Goal: Task Accomplishment & Management: Manage account settings

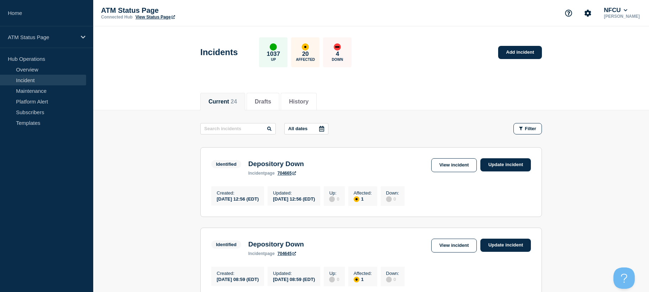
drag, startPoint x: 578, startPoint y: 124, endPoint x: 574, endPoint y: 69, distance: 55.3
click at [438, 156] on section "Identified Depository Down incident page 704665 View incident Update incident C…" at bounding box center [371, 182] width 342 height 70
click at [443, 163] on link "View incident" at bounding box center [454, 165] width 46 height 14
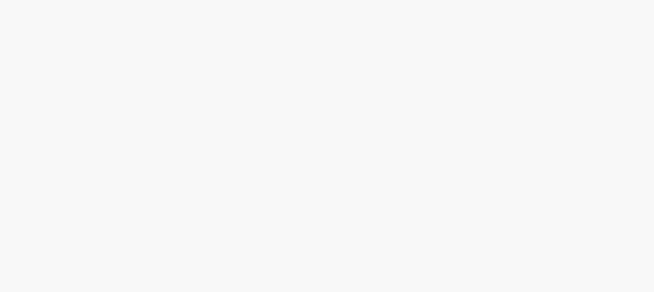
drag, startPoint x: 0, startPoint y: 0, endPoint x: 82, endPoint y: 115, distance: 140.8
click at [82, 115] on body at bounding box center [327, 146] width 654 height 292
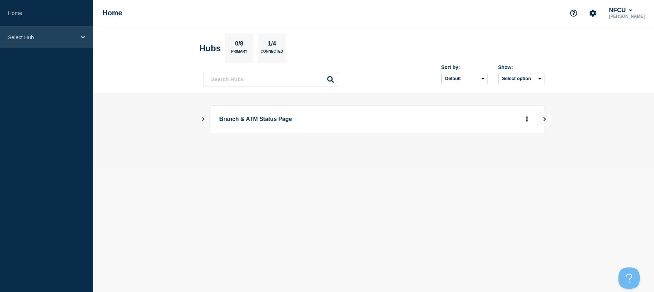
click at [29, 39] on p "Select Hub" at bounding box center [42, 37] width 68 height 6
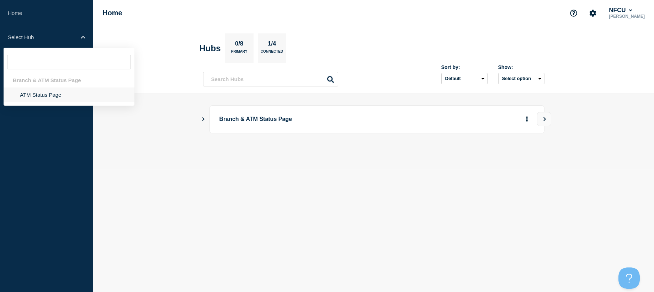
click at [51, 93] on li "ATM Status Page" at bounding box center [69, 95] width 131 height 15
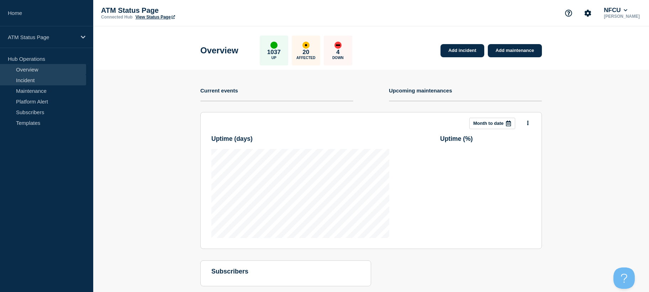
click at [41, 80] on link "Incident" at bounding box center [43, 80] width 86 height 11
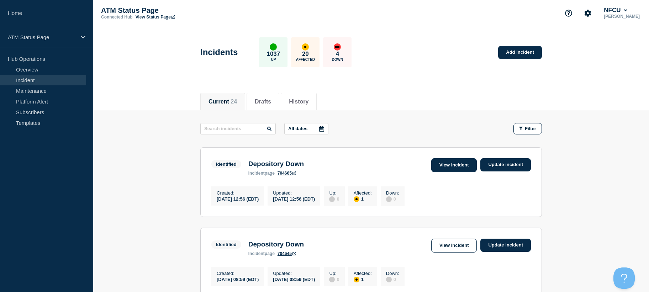
click at [463, 159] on link "View incident" at bounding box center [454, 165] width 46 height 14
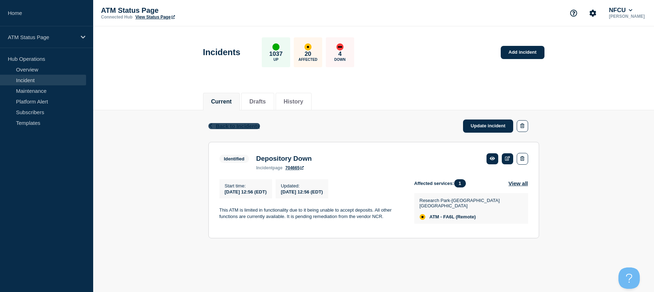
click at [232, 128] on span "Back to Incidents" at bounding box center [238, 126] width 44 height 6
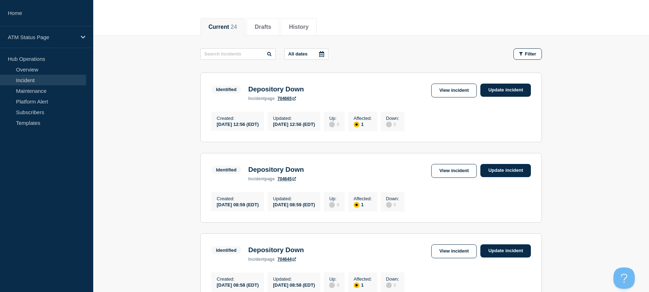
drag, startPoint x: 182, startPoint y: 191, endPoint x: 188, endPoint y: 211, distance: 20.6
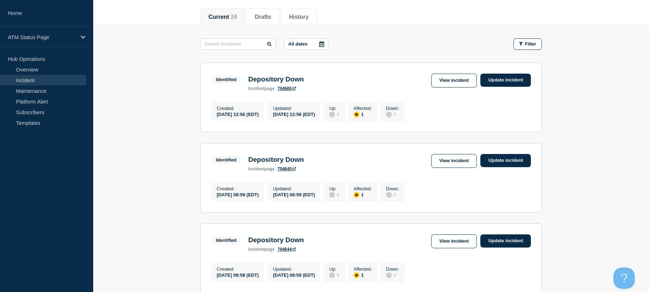
click at [438, 171] on div "Identified Depository Down incident page 704645 View incident Update incident" at bounding box center [371, 162] width 320 height 17
click at [440, 164] on link "View incident" at bounding box center [454, 161] width 46 height 14
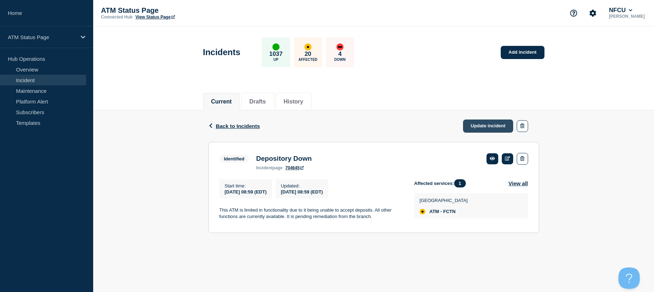
click at [477, 120] on link "Update incident" at bounding box center [488, 126] width 51 height 13
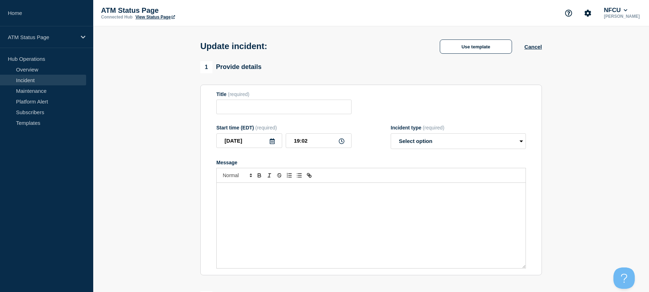
type input "Depository Down"
drag, startPoint x: 158, startPoint y: 128, endPoint x: 283, endPoint y: 112, distance: 125.1
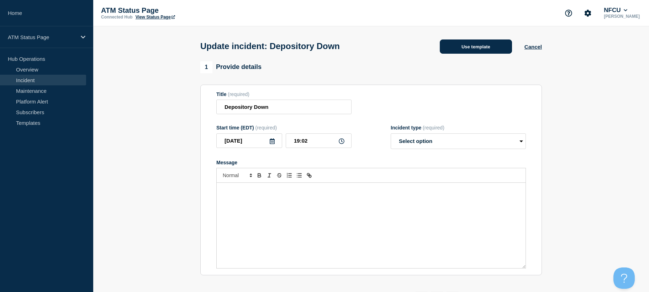
click at [476, 42] on button "Use template" at bounding box center [476, 46] width 72 height 14
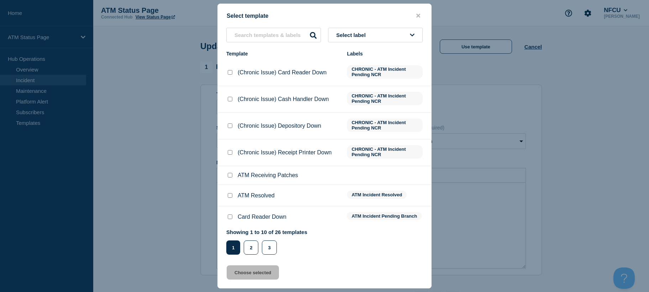
click at [369, 37] on span "Select label" at bounding box center [352, 35] width 32 height 6
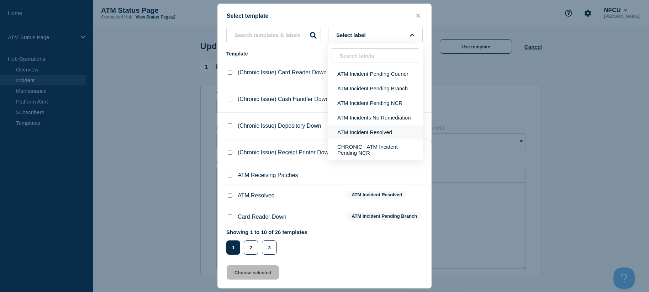
click at [363, 134] on button "ATM Incident Resolved" at bounding box center [375, 132] width 95 height 15
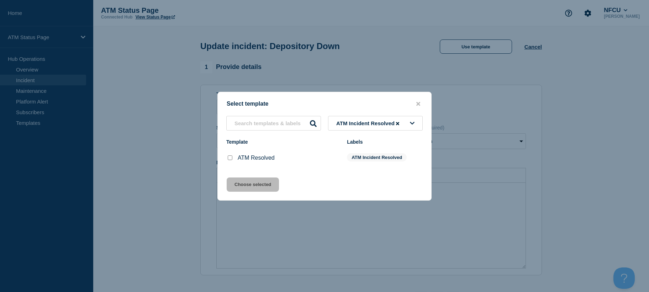
click at [227, 159] on div at bounding box center [229, 157] width 7 height 7
click at [229, 160] on input "ATM Resolved checkbox" at bounding box center [230, 157] width 5 height 5
checkbox input "true"
click at [237, 183] on button "Choose selected" at bounding box center [253, 185] width 52 height 14
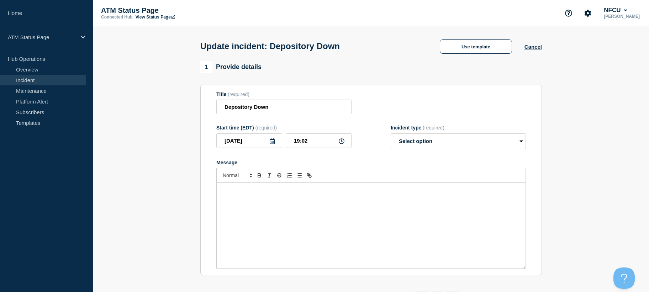
select select "resolved"
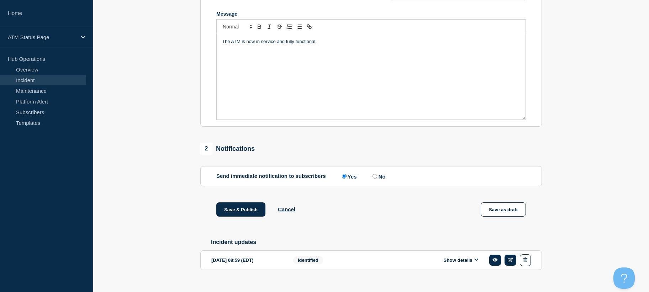
scroll to position [163, 0]
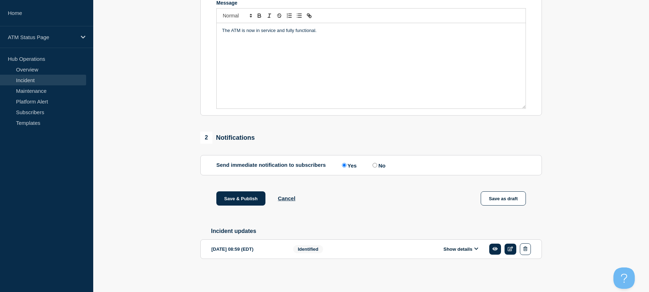
drag, startPoint x: 141, startPoint y: 153, endPoint x: 159, endPoint y: 238, distance: 86.6
click at [226, 195] on button "Save & Publish" at bounding box center [240, 198] width 49 height 14
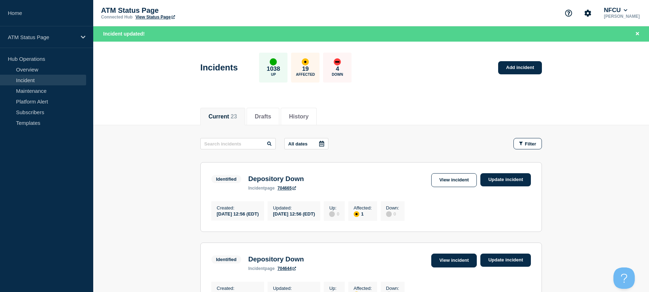
click at [447, 261] on link "View incident" at bounding box center [454, 261] width 46 height 14
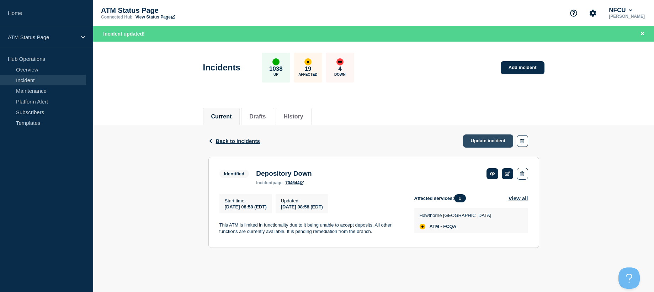
click at [495, 140] on link "Update incident" at bounding box center [488, 140] width 51 height 13
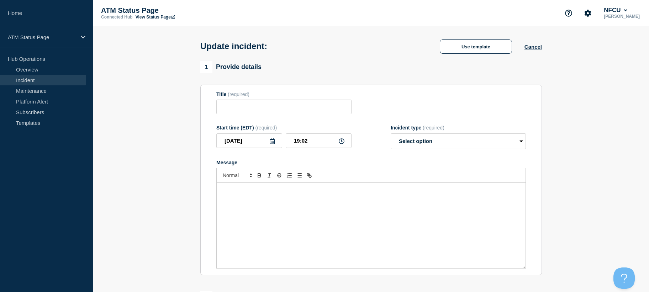
type input "Depository Down"
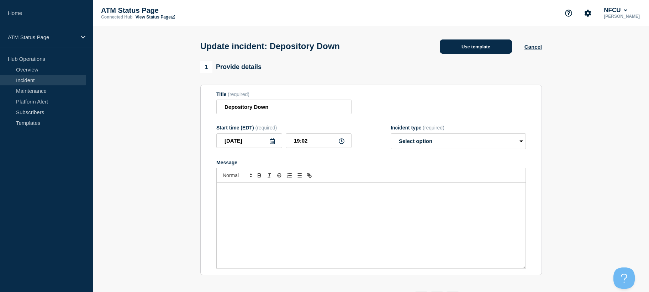
click at [450, 48] on button "Use template" at bounding box center [476, 46] width 72 height 14
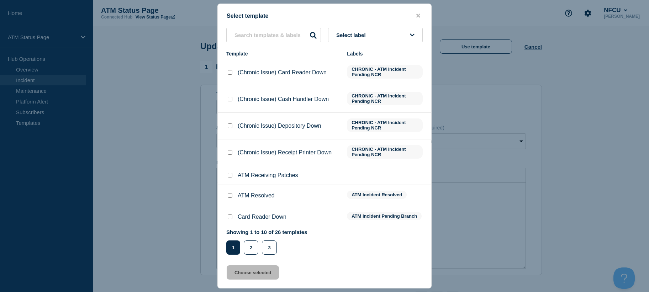
click at [370, 38] on button "Select label" at bounding box center [375, 35] width 95 height 15
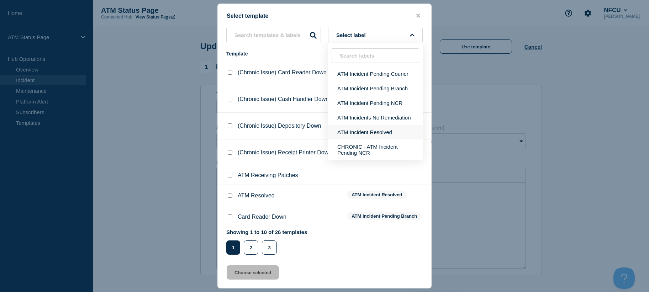
click at [366, 132] on button "ATM Incident Resolved" at bounding box center [375, 132] width 95 height 15
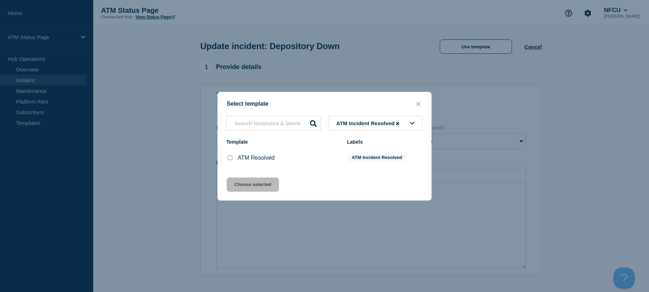
click at [230, 159] on input "ATM Resolved checkbox" at bounding box center [230, 157] width 5 height 5
checkbox input "true"
click at [242, 189] on button "Choose selected" at bounding box center [253, 185] width 52 height 14
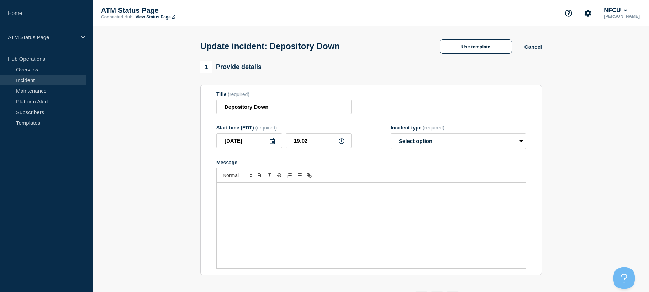
select select "resolved"
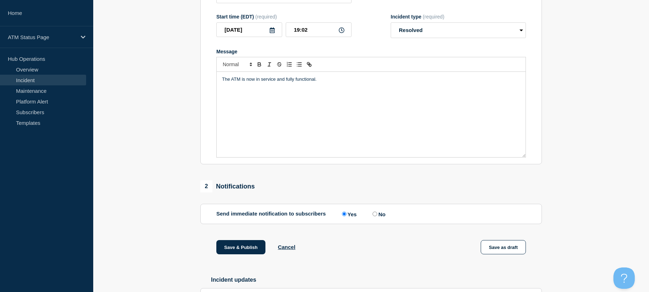
scroll to position [163, 0]
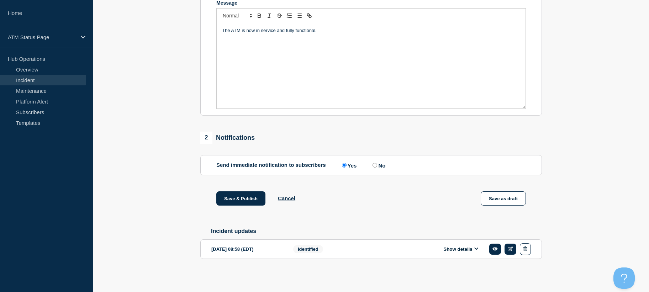
drag, startPoint x: 205, startPoint y: 172, endPoint x: 212, endPoint y: 246, distance: 74.0
click at [247, 192] on button "Save & Publish" at bounding box center [240, 198] width 49 height 14
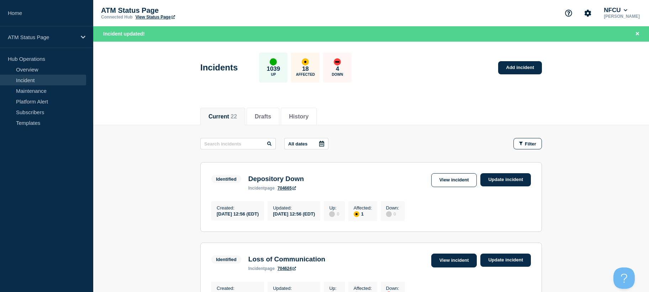
click at [456, 260] on link "View incident" at bounding box center [454, 261] width 46 height 14
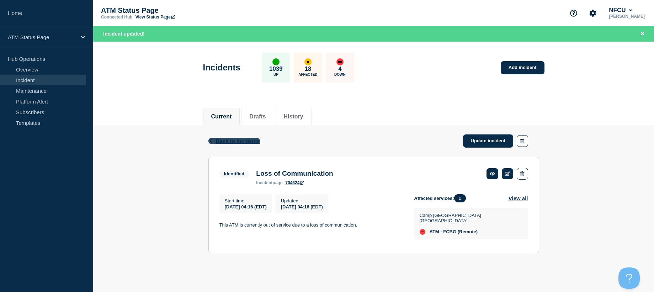
click at [242, 142] on span "Back to Incidents" at bounding box center [238, 141] width 44 height 6
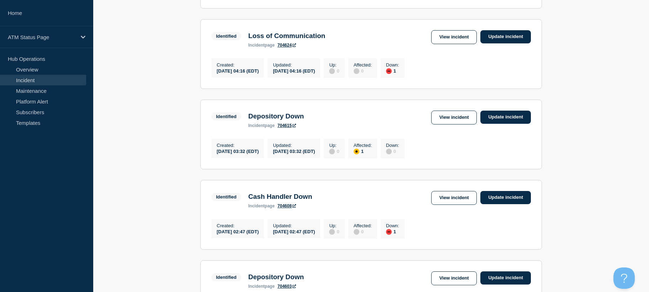
drag, startPoint x: 172, startPoint y: 155, endPoint x: 175, endPoint y: 179, distance: 24.0
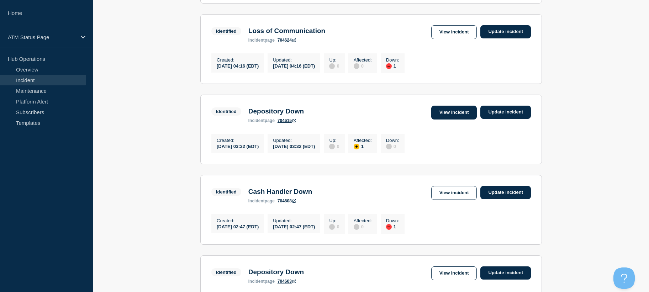
click at [466, 119] on link "View incident" at bounding box center [454, 113] width 46 height 14
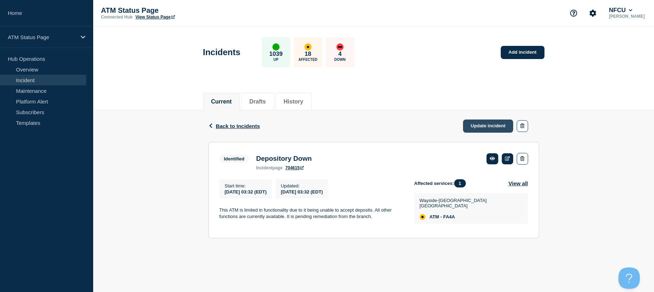
click at [499, 123] on link "Update incident" at bounding box center [488, 126] width 51 height 13
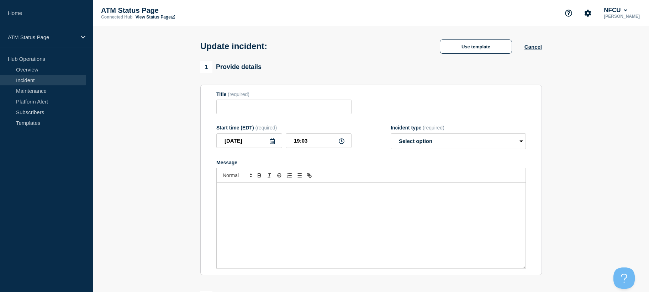
type input "Depository Down"
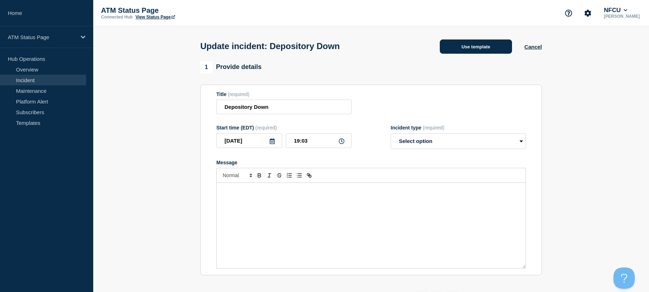
click at [484, 53] on button "Use template" at bounding box center [476, 46] width 72 height 14
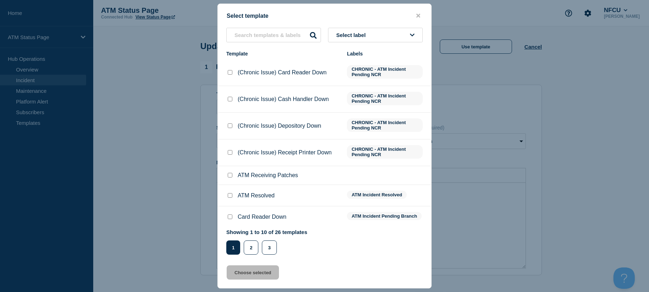
click at [378, 39] on button "Select label" at bounding box center [375, 35] width 95 height 15
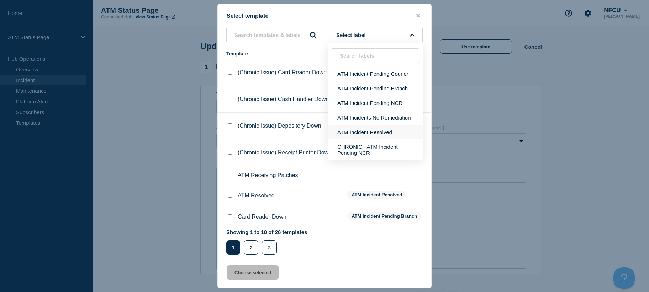
click at [379, 131] on button "ATM Incident Resolved" at bounding box center [375, 132] width 95 height 15
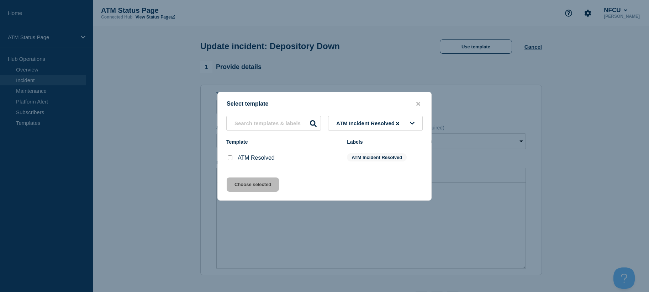
click at [229, 158] on input "ATM Resolved checkbox" at bounding box center [230, 157] width 5 height 5
checkbox input "true"
click at [239, 184] on button "Choose selected" at bounding box center [253, 185] width 52 height 14
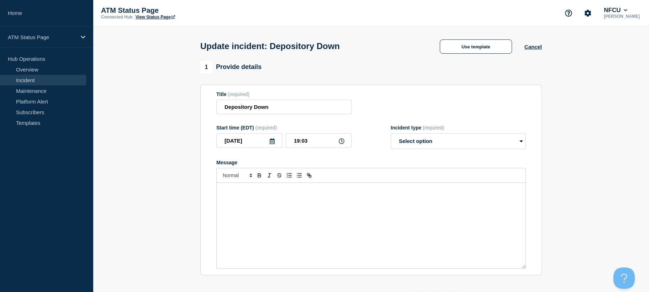
select select "resolved"
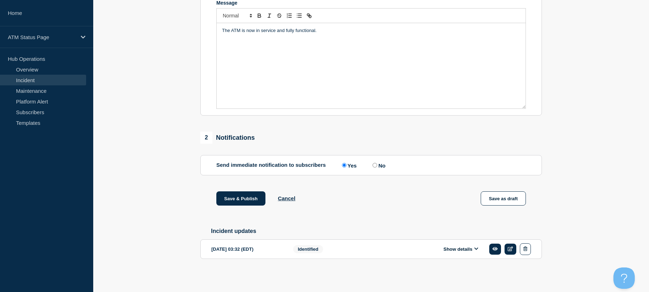
drag, startPoint x: 199, startPoint y: 193, endPoint x: 199, endPoint y: 228, distance: 34.9
click at [228, 198] on button "Save & Publish" at bounding box center [240, 198] width 49 height 14
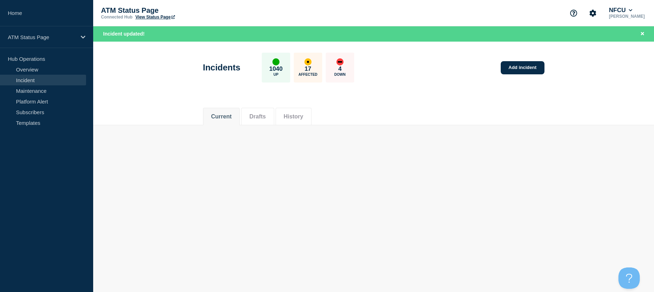
click at [620, 143] on body "Home ATM Status Page Hub Operations Overview Incident Maintenance Platform Aler…" at bounding box center [327, 146] width 654 height 292
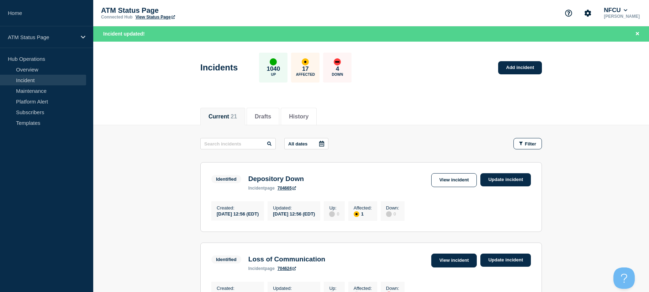
click at [454, 260] on link "View incident" at bounding box center [454, 261] width 46 height 14
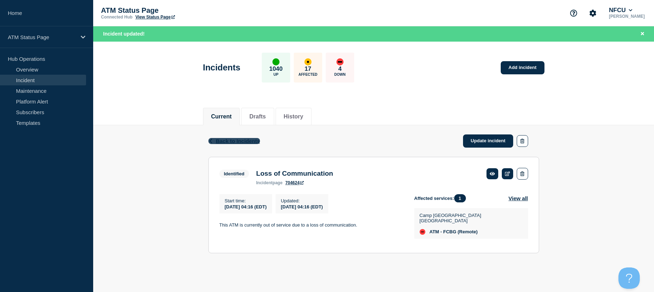
click at [245, 143] on span "Back to Incidents" at bounding box center [238, 141] width 44 height 6
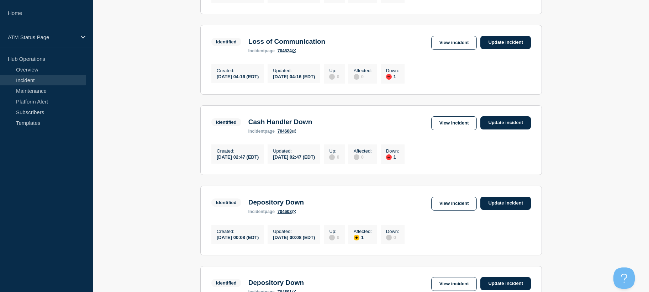
drag, startPoint x: 179, startPoint y: 186, endPoint x: 182, endPoint y: 203, distance: 17.0
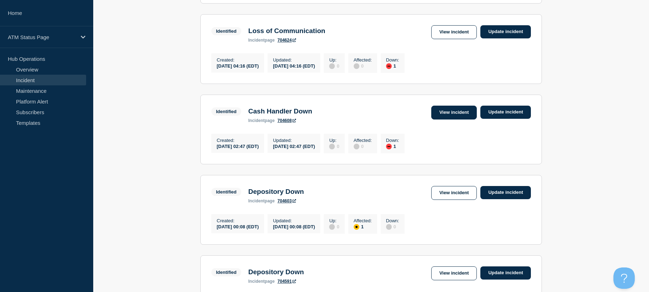
click at [460, 120] on link "View incident" at bounding box center [454, 113] width 46 height 14
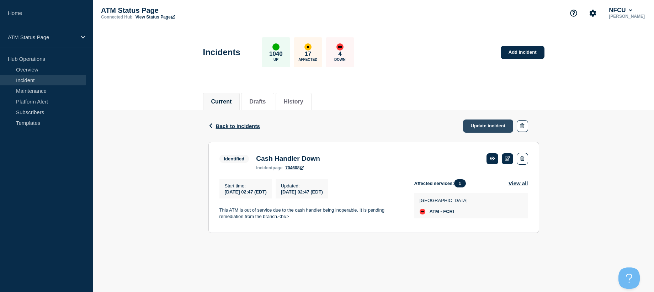
click at [471, 126] on link "Update incident" at bounding box center [488, 126] width 51 height 13
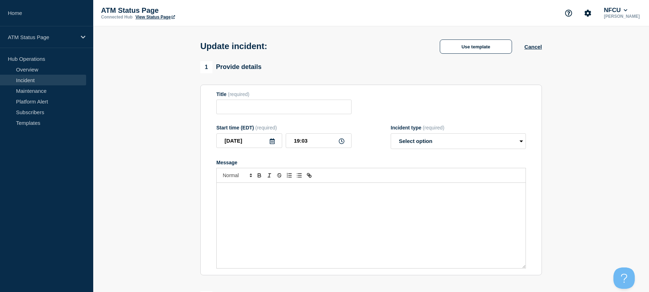
type input "Cash Handler Down"
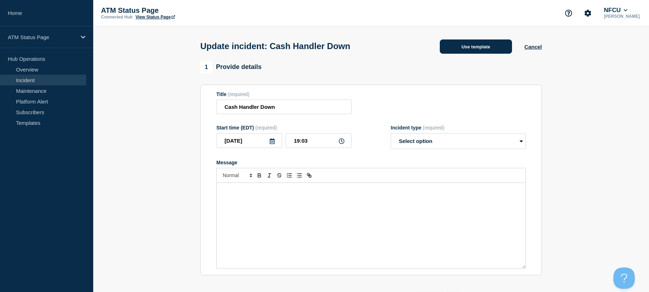
click at [452, 47] on button "Use template" at bounding box center [476, 46] width 72 height 14
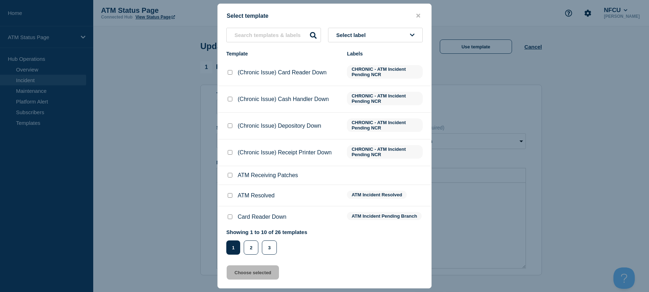
click at [344, 30] on button "Select label" at bounding box center [375, 35] width 95 height 15
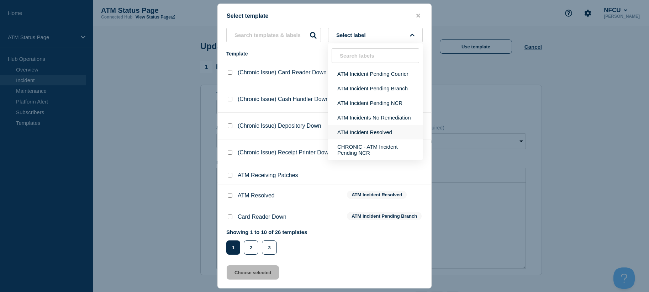
click at [352, 130] on button "ATM Incident Resolved" at bounding box center [375, 132] width 95 height 15
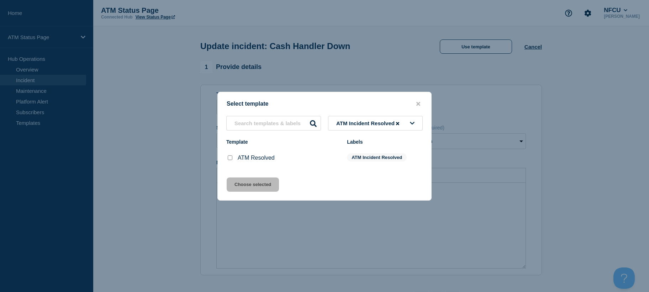
click at [232, 160] on input "ATM Resolved checkbox" at bounding box center [230, 157] width 5 height 5
checkbox input "true"
click at [236, 184] on button "Choose selected" at bounding box center [253, 185] width 52 height 14
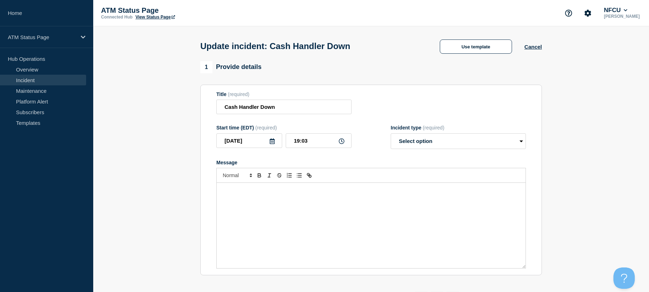
select select "resolved"
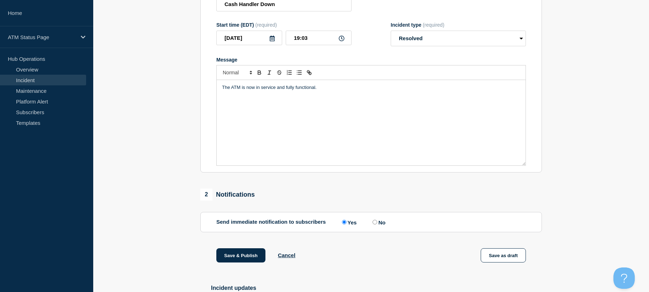
scroll to position [163, 0]
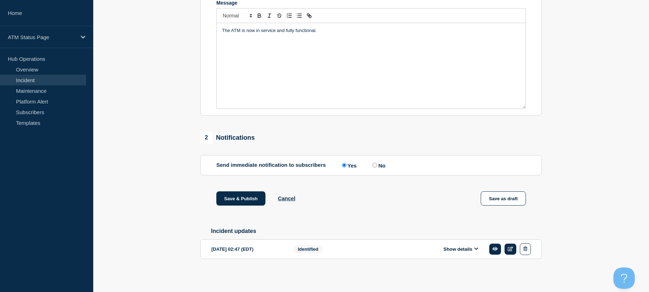
drag, startPoint x: 168, startPoint y: 211, endPoint x: 180, endPoint y: 244, distance: 35.4
click at [242, 209] on div "Save & Publish Cancel Save as draft" at bounding box center [371, 207] width 342 height 32
click at [240, 204] on button "Save & Publish" at bounding box center [240, 198] width 49 height 14
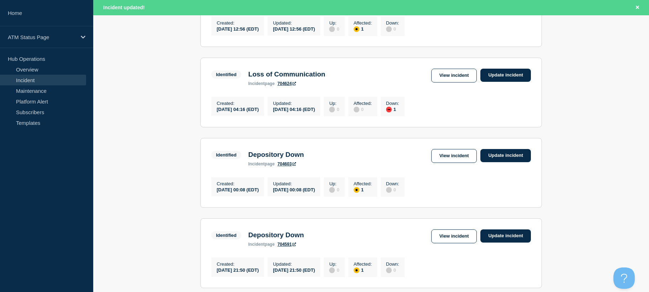
drag, startPoint x: 165, startPoint y: 169, endPoint x: 170, endPoint y: 192, distance: 24.1
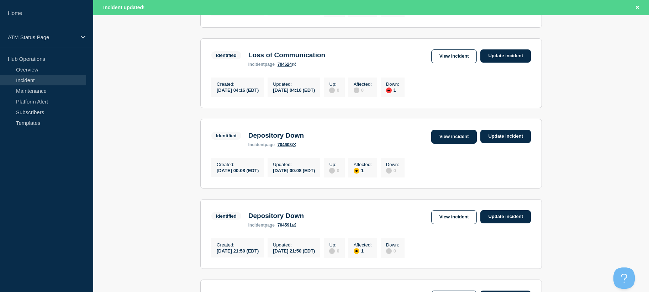
click at [441, 140] on link "View incident" at bounding box center [454, 137] width 46 height 14
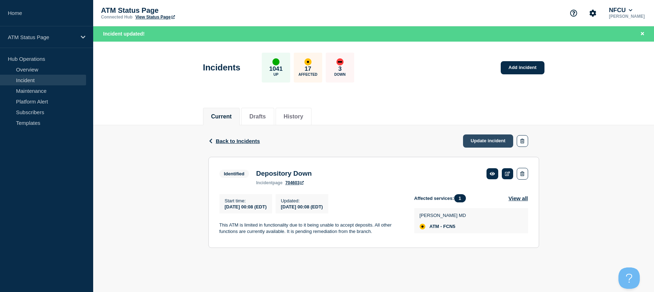
click at [464, 138] on link "Update incident" at bounding box center [488, 140] width 51 height 13
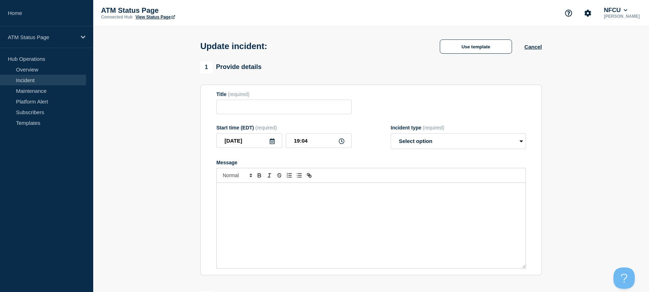
type input "Depository Down"
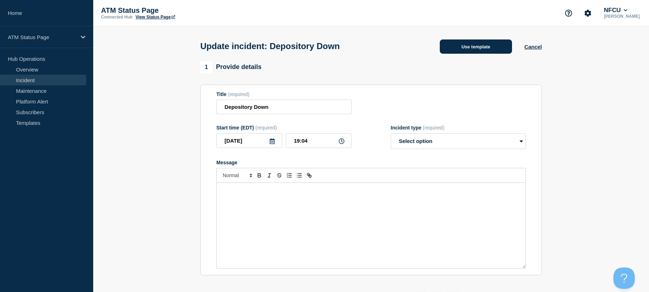
click at [455, 46] on button "Use template" at bounding box center [476, 46] width 72 height 14
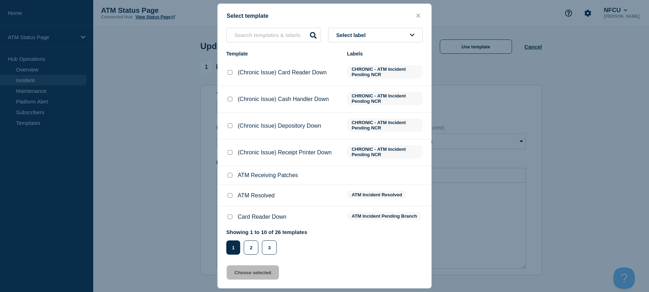
click at [382, 38] on button "Select label" at bounding box center [375, 35] width 95 height 15
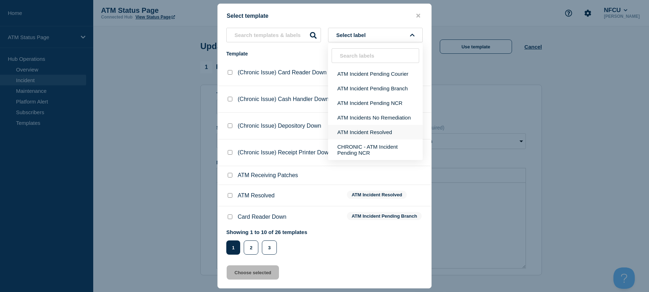
click at [375, 130] on button "ATM Incident Resolved" at bounding box center [375, 132] width 95 height 15
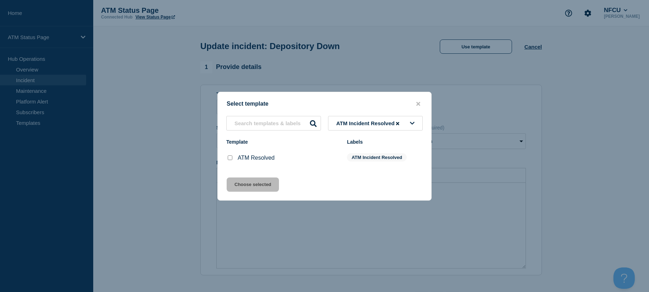
click at [231, 158] on input "ATM Resolved checkbox" at bounding box center [230, 157] width 5 height 5
checkbox input "true"
click at [234, 180] on button "Choose selected" at bounding box center [253, 185] width 52 height 14
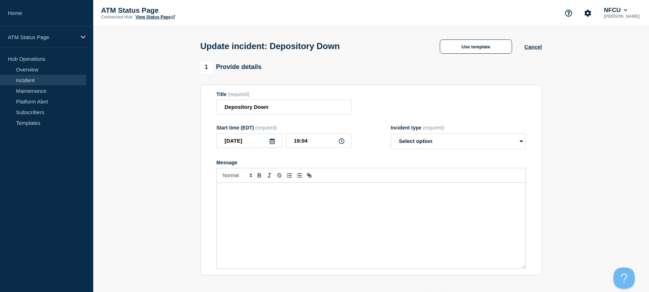
select select "resolved"
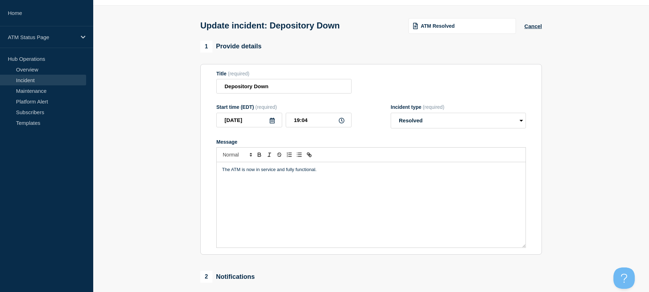
scroll to position [163, 0]
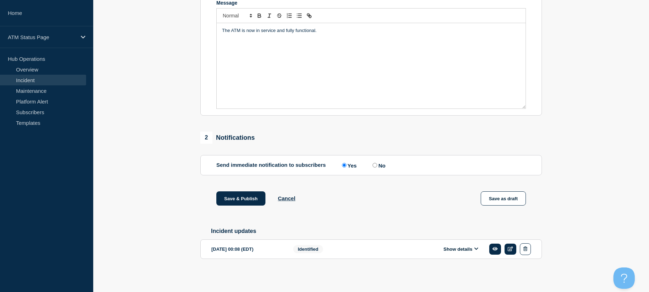
drag, startPoint x: 172, startPoint y: 180, endPoint x: 186, endPoint y: 241, distance: 62.3
click at [217, 197] on button "Save & Publish" at bounding box center [240, 198] width 49 height 14
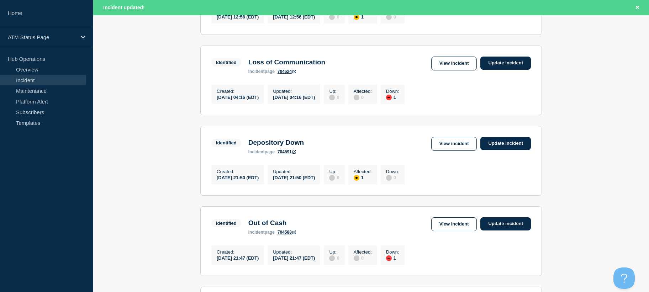
drag, startPoint x: 180, startPoint y: 175, endPoint x: 181, endPoint y: 186, distance: 11.1
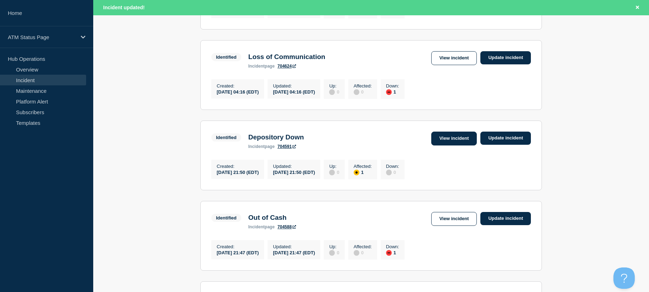
click at [461, 146] on link "View incident" at bounding box center [454, 139] width 46 height 14
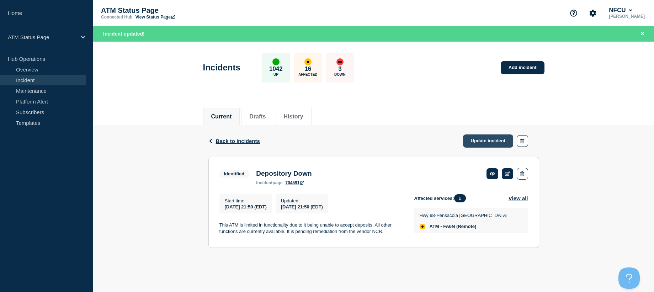
click at [475, 140] on link "Update incident" at bounding box center [488, 140] width 51 height 13
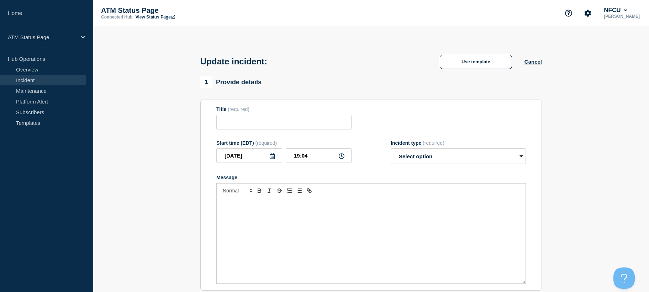
type input "Depository Down"
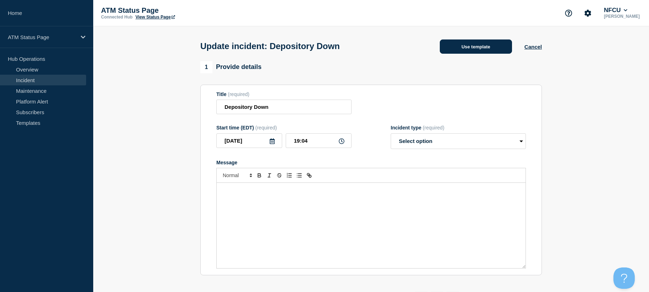
click at [451, 52] on button "Use template" at bounding box center [476, 46] width 72 height 14
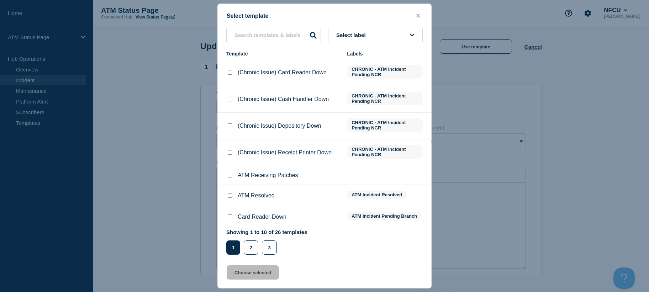
click at [401, 33] on button "Select label" at bounding box center [375, 35] width 95 height 15
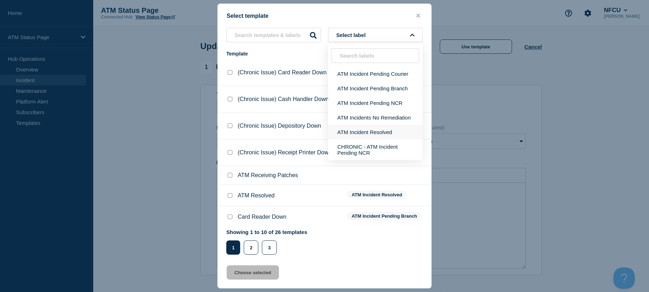
click at [382, 128] on button "ATM Incident Resolved" at bounding box center [375, 132] width 95 height 15
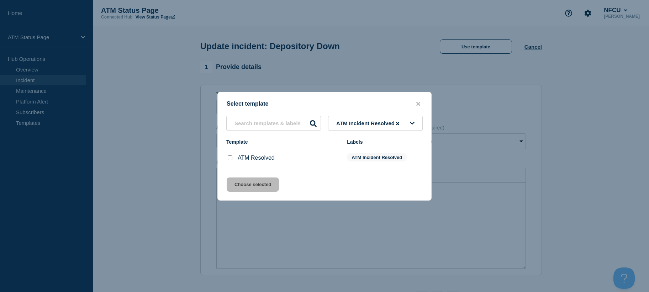
click at [228, 159] on input "ATM Resolved checkbox" at bounding box center [230, 157] width 5 height 5
checkbox input "true"
click at [236, 182] on button "Choose selected" at bounding box center [253, 185] width 52 height 14
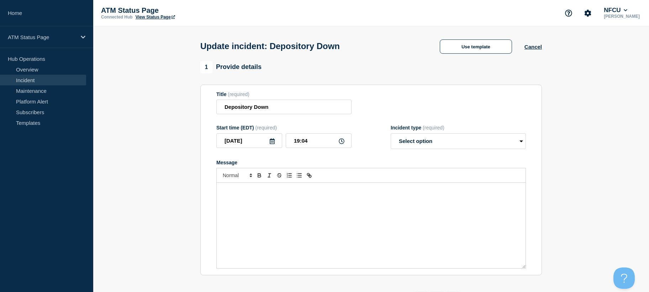
select select "resolved"
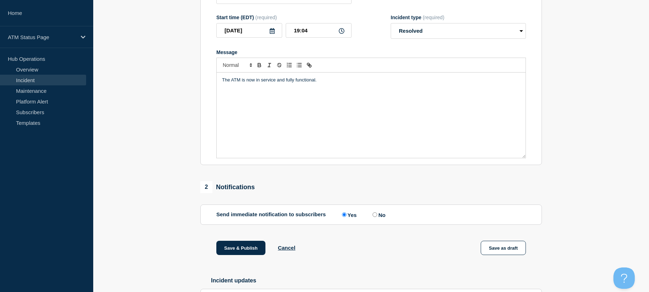
scroll to position [163, 0]
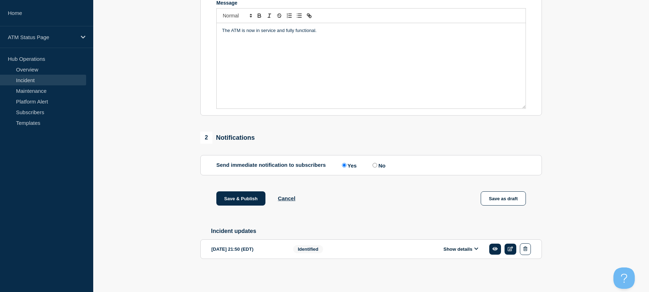
drag, startPoint x: 135, startPoint y: 162, endPoint x: 138, endPoint y: 250, distance: 89.0
click at [247, 195] on button "Save & Publish" at bounding box center [240, 198] width 49 height 14
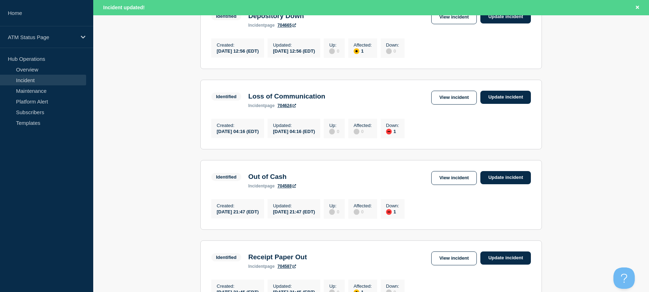
drag, startPoint x: 105, startPoint y: 153, endPoint x: 118, endPoint y: 188, distance: 37.6
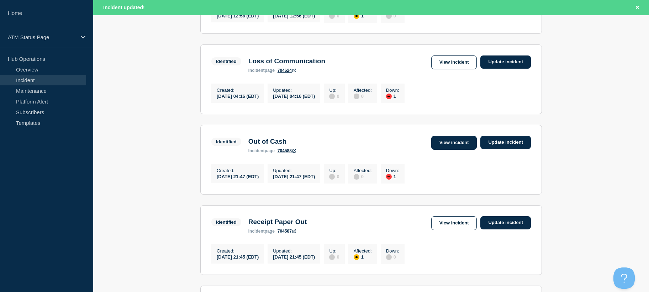
click at [446, 147] on link "View incident" at bounding box center [454, 143] width 46 height 14
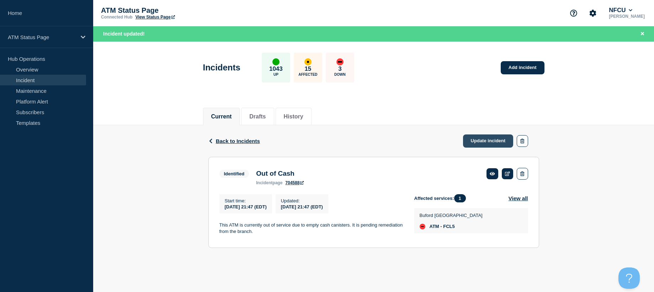
click at [471, 139] on link "Update incident" at bounding box center [488, 140] width 51 height 13
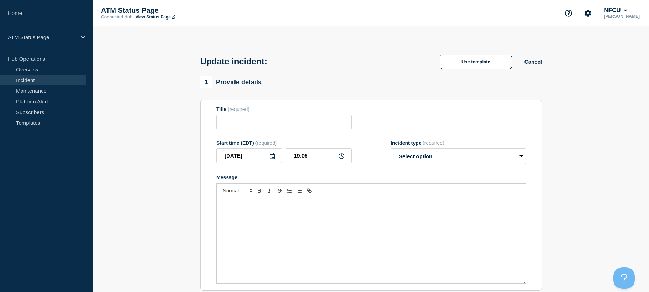
type input "Out of Cash"
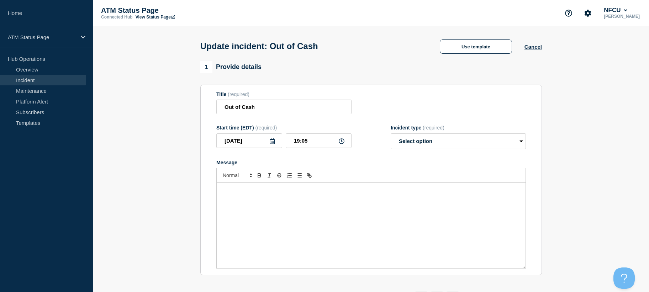
click at [448, 60] on div "Update incident: Out of Cash Use template Cancel" at bounding box center [371, 43] width 358 height 35
click at [452, 54] on button "Use template" at bounding box center [476, 46] width 72 height 14
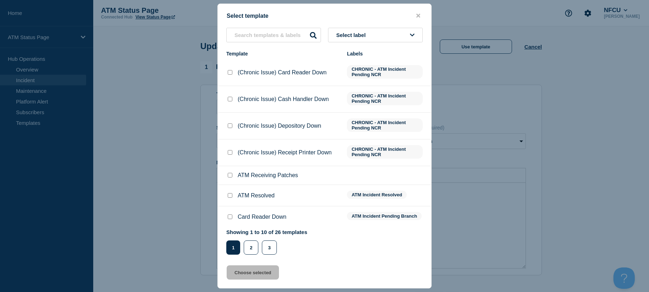
click at [407, 34] on button "Select label" at bounding box center [375, 35] width 95 height 15
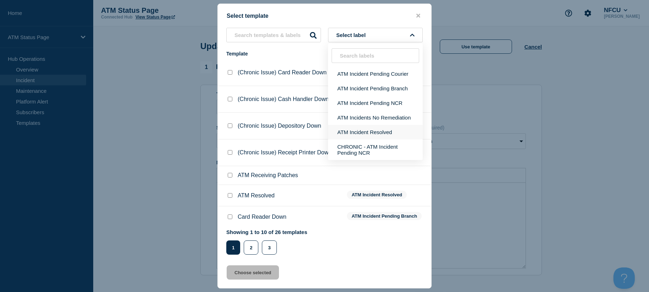
click at [375, 131] on button "ATM Incident Resolved" at bounding box center [375, 132] width 95 height 15
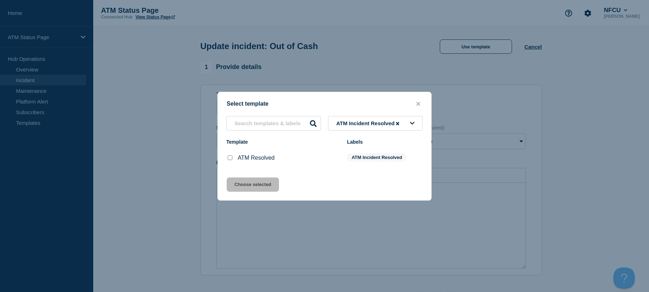
click at [232, 160] on input "ATM Resolved checkbox" at bounding box center [230, 157] width 5 height 5
checkbox input "true"
click at [247, 182] on button "Choose selected" at bounding box center [253, 185] width 52 height 14
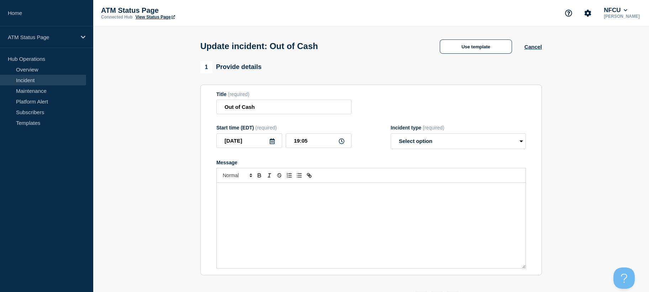
select select "resolved"
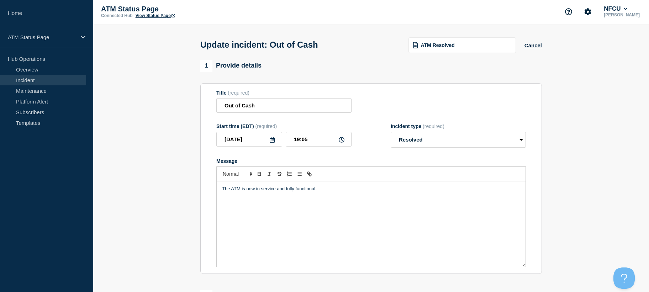
scroll to position [163, 0]
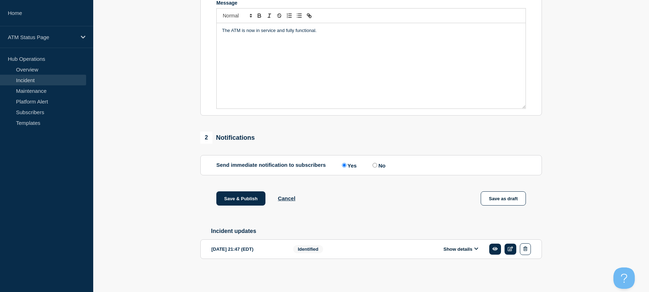
drag, startPoint x: 204, startPoint y: 149, endPoint x: 201, endPoint y: 220, distance: 71.2
click at [231, 198] on button "Save & Publish" at bounding box center [240, 198] width 49 height 14
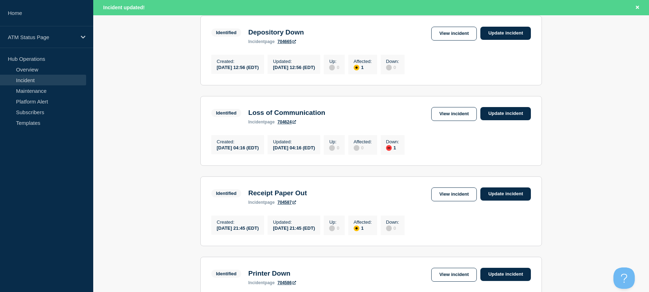
drag, startPoint x: 560, startPoint y: 152, endPoint x: 567, endPoint y: 172, distance: 21.3
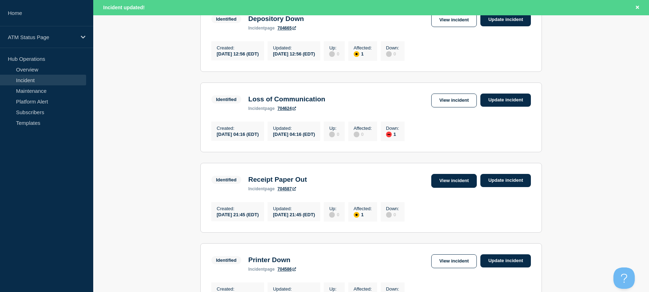
click at [448, 186] on link "View incident" at bounding box center [454, 181] width 46 height 14
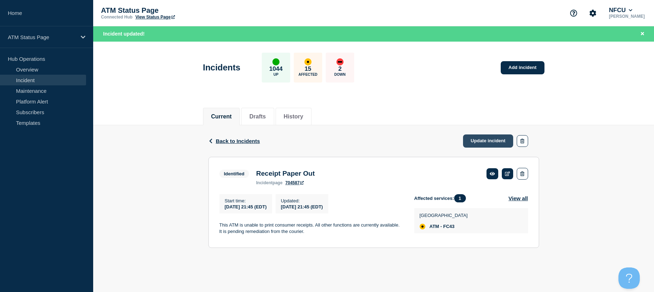
click at [474, 141] on link "Update incident" at bounding box center [488, 140] width 51 height 13
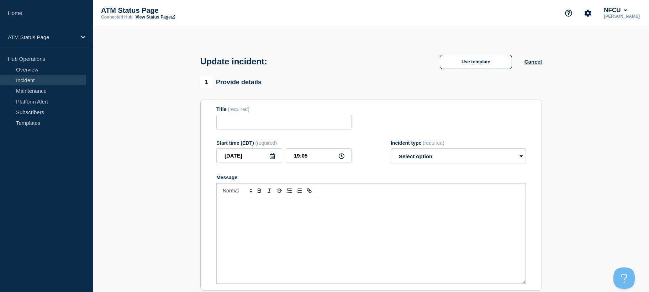
type input "Receipt Paper Out"
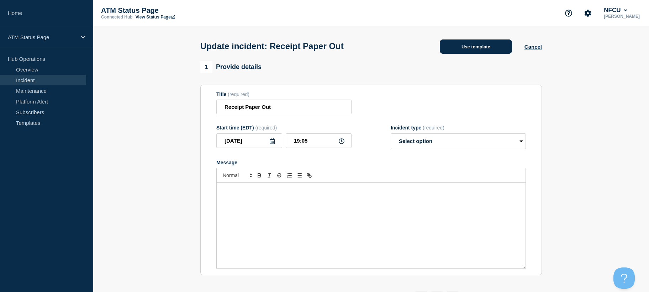
click at [473, 50] on button "Use template" at bounding box center [476, 46] width 72 height 14
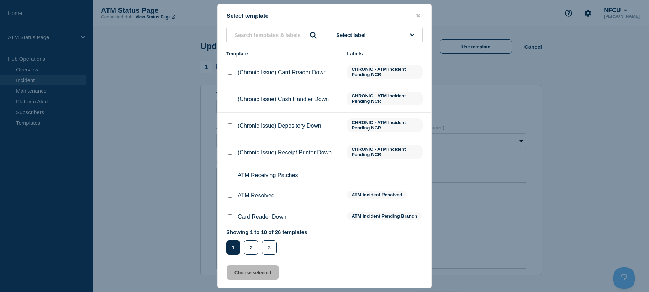
click at [401, 34] on button "Select label" at bounding box center [375, 35] width 95 height 15
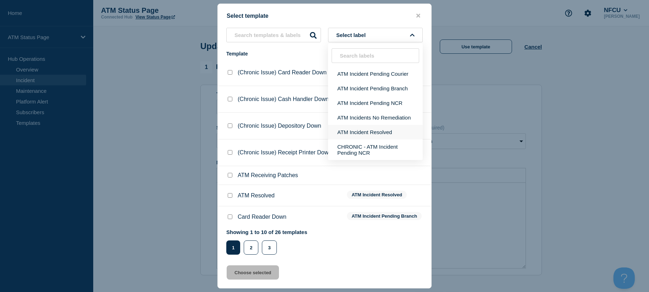
click at [373, 133] on button "ATM Incident Resolved" at bounding box center [375, 132] width 95 height 15
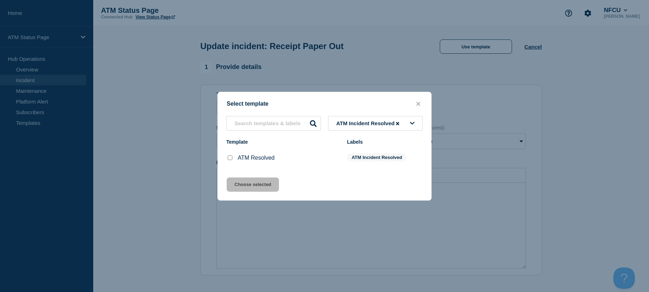
click at [229, 162] on div at bounding box center [229, 157] width 7 height 7
click at [229, 160] on input "ATM Resolved checkbox" at bounding box center [230, 157] width 5 height 5
checkbox input "true"
click at [234, 185] on button "Choose selected" at bounding box center [253, 185] width 52 height 14
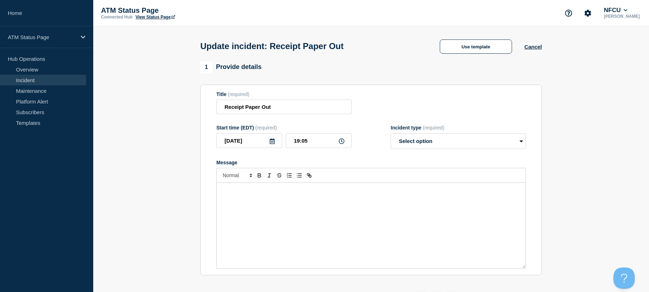
select select "resolved"
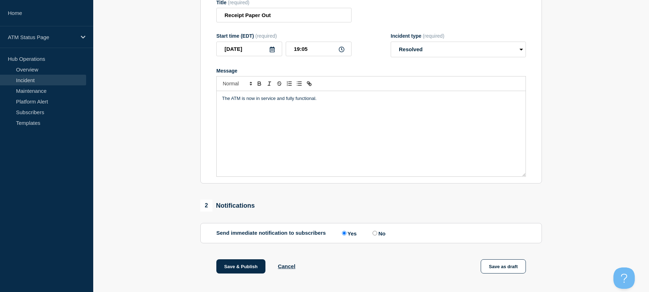
scroll to position [163, 0]
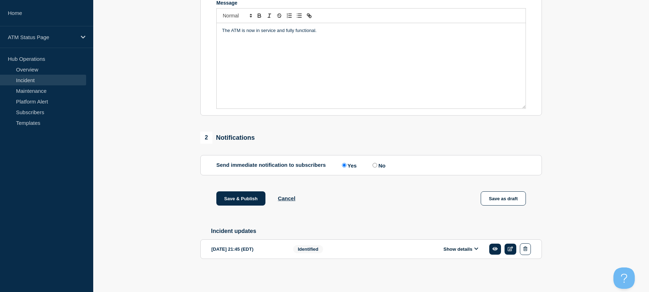
drag, startPoint x: 169, startPoint y: 216, endPoint x: 170, endPoint y: 229, distance: 13.2
click at [242, 193] on button "Save & Publish" at bounding box center [240, 198] width 49 height 14
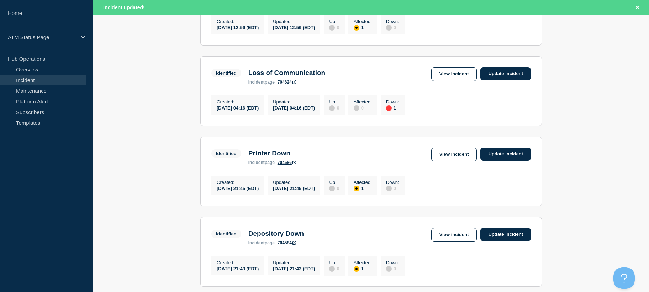
drag, startPoint x: 184, startPoint y: 153, endPoint x: 187, endPoint y: 178, distance: 25.1
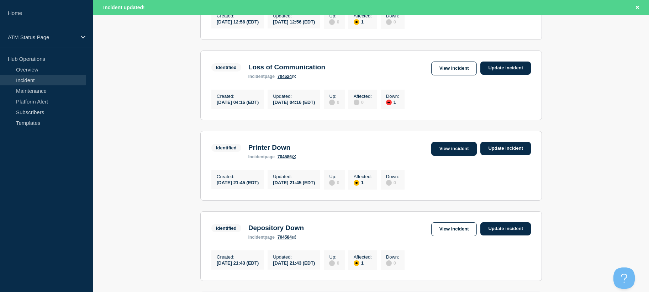
click at [452, 152] on link "View incident" at bounding box center [454, 149] width 46 height 14
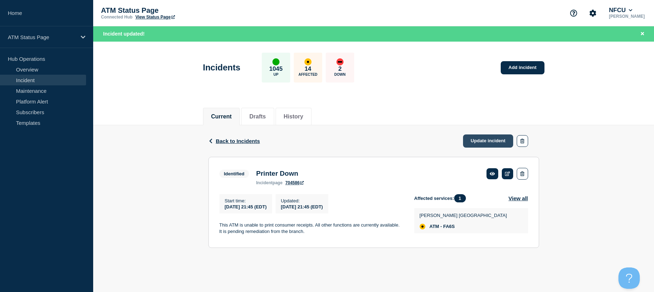
click at [475, 142] on link "Update incident" at bounding box center [488, 140] width 51 height 13
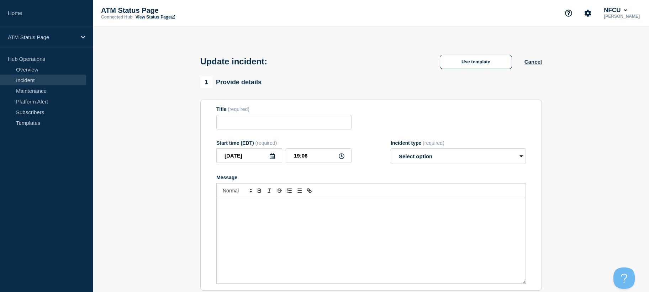
type input "Printer Down"
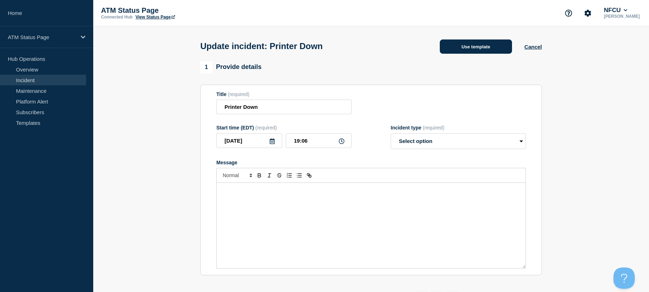
click at [461, 48] on button "Use template" at bounding box center [476, 46] width 72 height 14
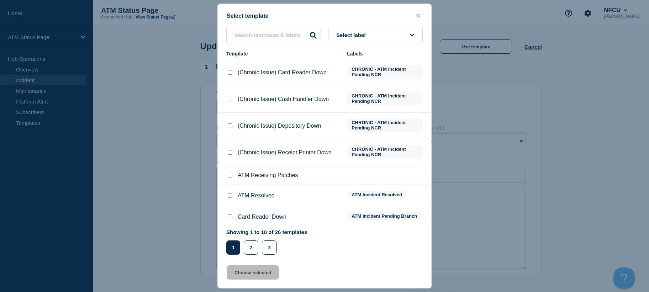
click at [345, 33] on span "Select label" at bounding box center [352, 35] width 32 height 6
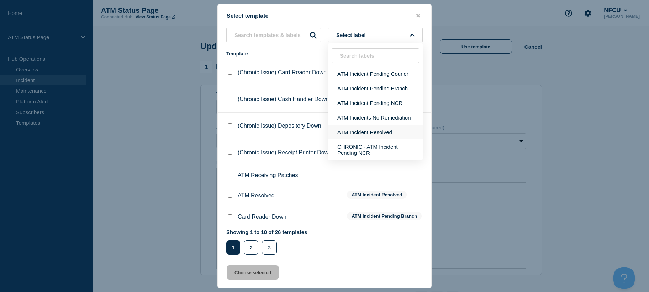
click at [350, 131] on button "ATM Incident Resolved" at bounding box center [375, 132] width 95 height 15
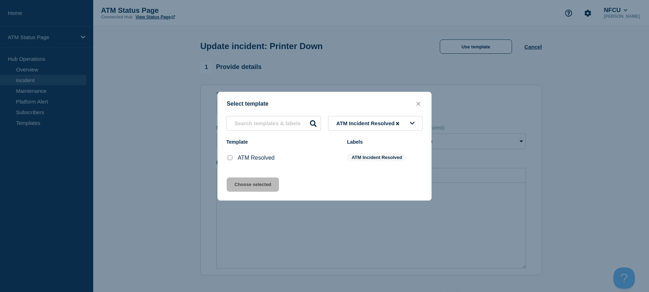
click at [231, 159] on input "ATM Resolved checkbox" at bounding box center [230, 157] width 5 height 5
checkbox input "true"
click at [231, 184] on button "Choose selected" at bounding box center [253, 185] width 52 height 14
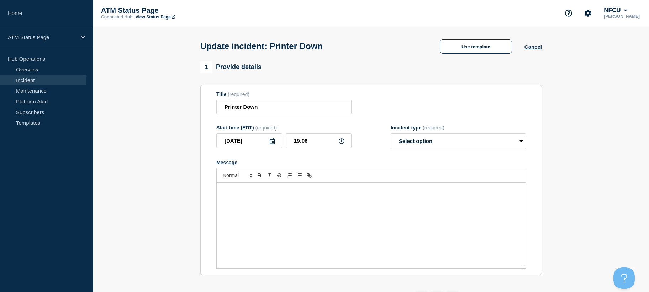
select select "resolved"
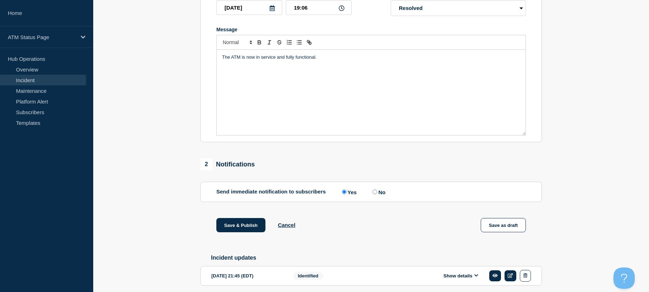
scroll to position [163, 0]
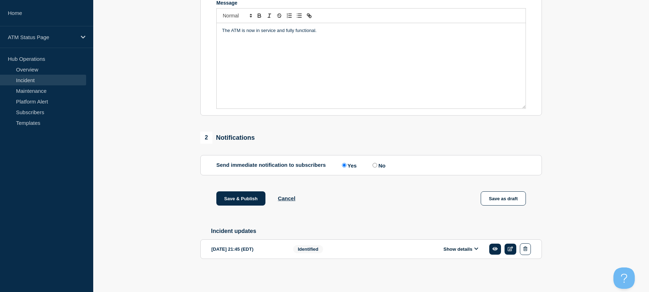
drag, startPoint x: 166, startPoint y: 189, endPoint x: 178, endPoint y: 239, distance: 51.3
click at [255, 200] on button "Save & Publish" at bounding box center [240, 198] width 49 height 14
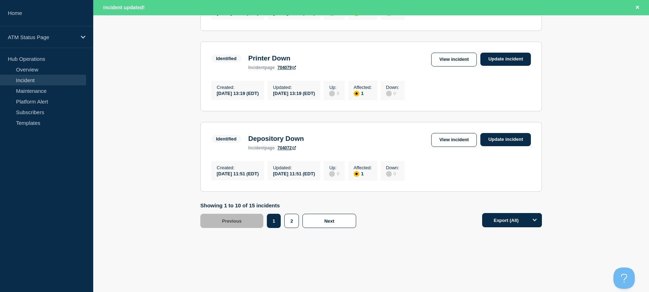
drag, startPoint x: 155, startPoint y: 182, endPoint x: 155, endPoint y: 242, distance: 60.1
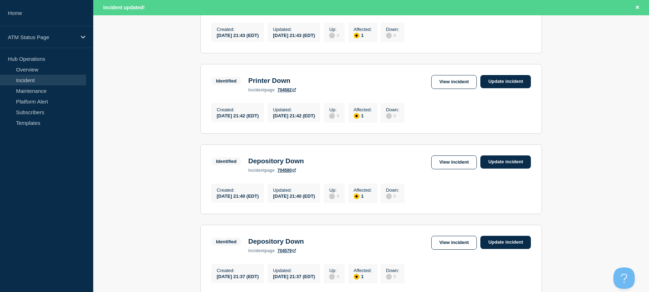
drag, startPoint x: 155, startPoint y: 242, endPoint x: 151, endPoint y: 195, distance: 47.2
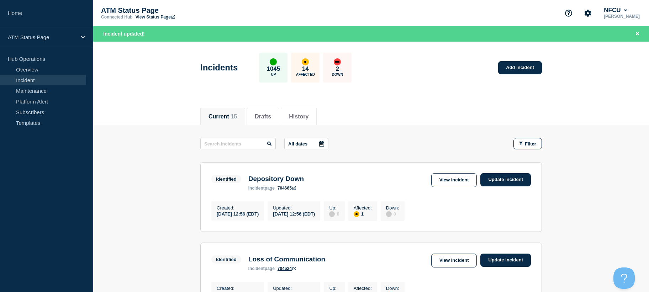
drag, startPoint x: 151, startPoint y: 195, endPoint x: 149, endPoint y: 155, distance: 39.9
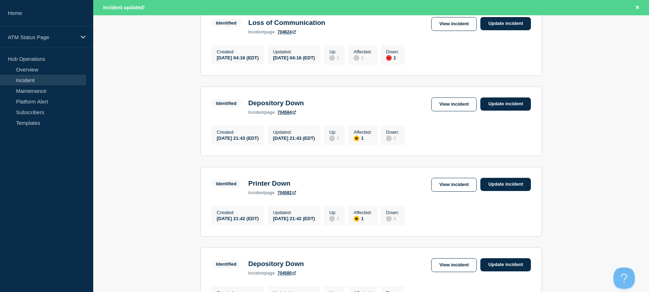
drag, startPoint x: 154, startPoint y: 178, endPoint x: 158, endPoint y: 194, distance: 16.5
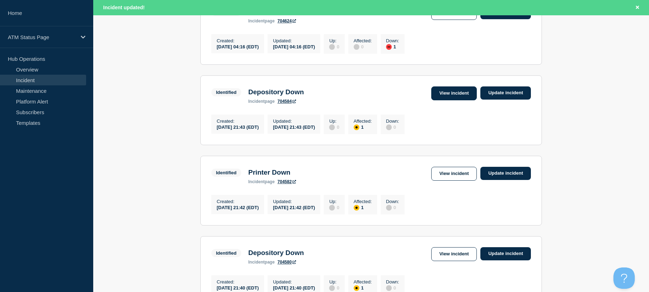
click at [442, 100] on link "View incident" at bounding box center [454, 93] width 46 height 14
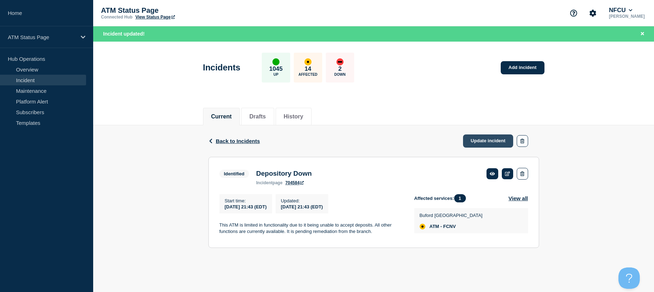
click at [493, 139] on link "Update incident" at bounding box center [488, 140] width 51 height 13
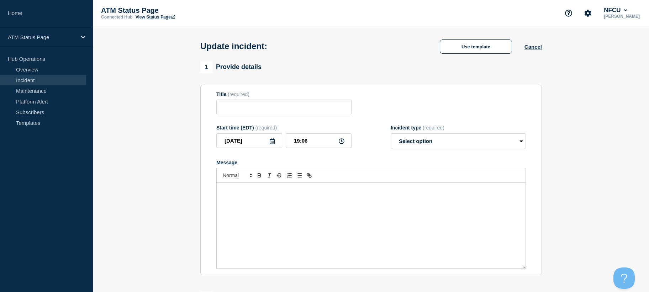
type input "Depository Down"
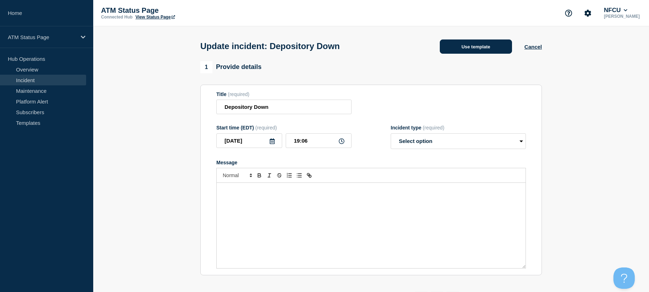
click at [461, 50] on button "Use template" at bounding box center [476, 46] width 72 height 14
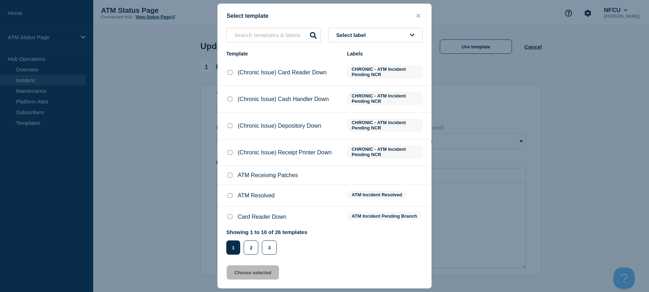
click at [354, 33] on span "Select label" at bounding box center [352, 35] width 32 height 6
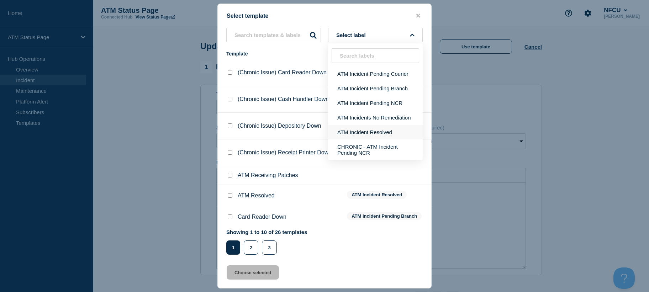
click at [360, 133] on button "ATM Incident Resolved" at bounding box center [375, 132] width 95 height 15
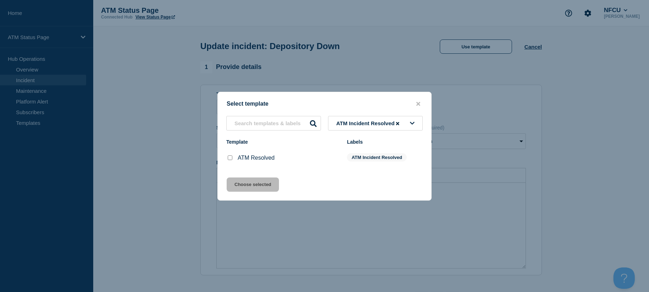
click at [228, 158] on input "ATM Resolved checkbox" at bounding box center [230, 157] width 5 height 5
checkbox input "true"
click at [238, 186] on button "Choose selected" at bounding box center [253, 185] width 52 height 14
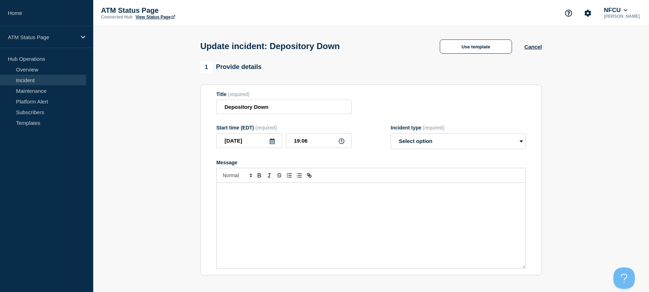
select select "resolved"
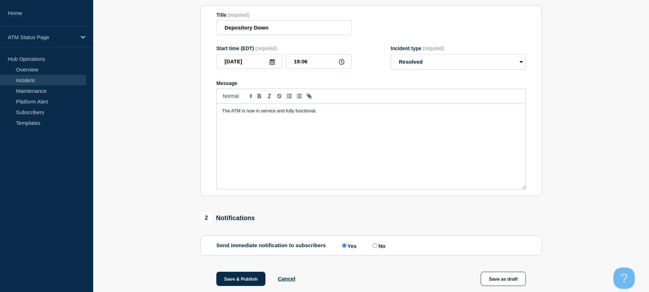
scroll to position [163, 0]
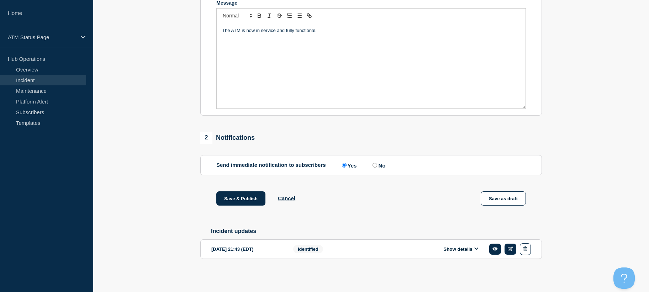
drag, startPoint x: 196, startPoint y: 242, endPoint x: 194, endPoint y: 281, distance: 38.8
click at [239, 197] on button "Save & Publish" at bounding box center [240, 198] width 49 height 14
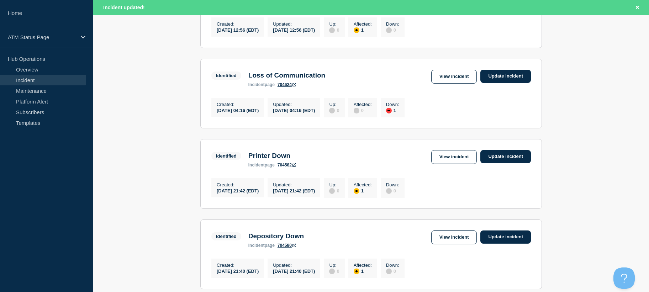
drag, startPoint x: 188, startPoint y: 170, endPoint x: 183, endPoint y: 200, distance: 29.5
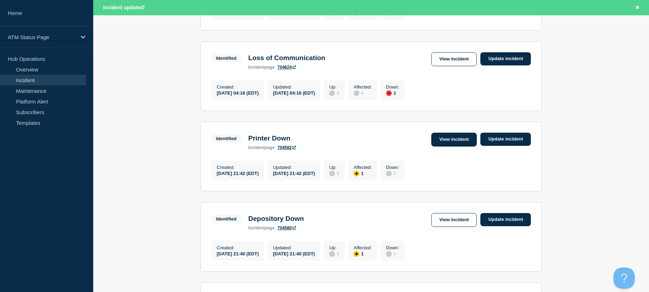
click at [449, 144] on link "View incident" at bounding box center [454, 140] width 46 height 14
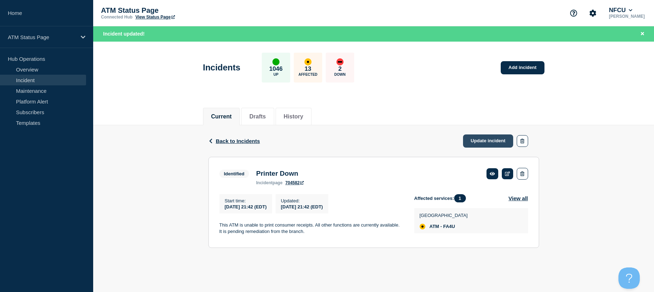
click at [473, 140] on link "Update incident" at bounding box center [488, 140] width 51 height 13
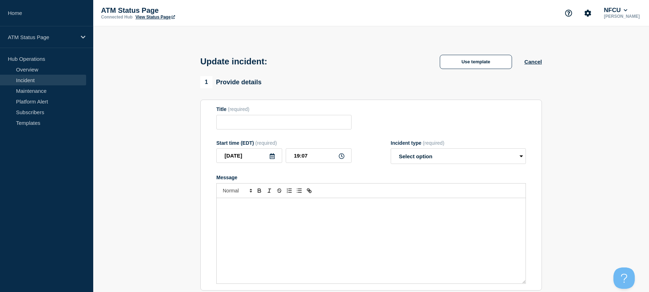
type input "Printer Down"
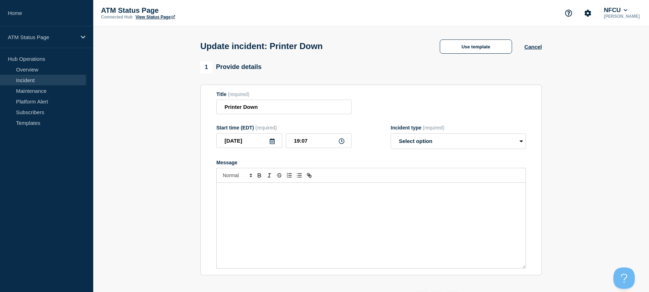
click at [463, 56] on div "Update incident: Printer Down Use template Cancel" at bounding box center [371, 43] width 358 height 35
click at [463, 51] on button "Use template" at bounding box center [476, 46] width 72 height 14
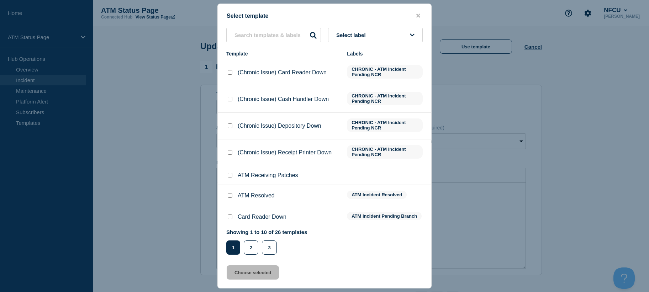
click at [368, 34] on span "Select label" at bounding box center [352, 35] width 32 height 6
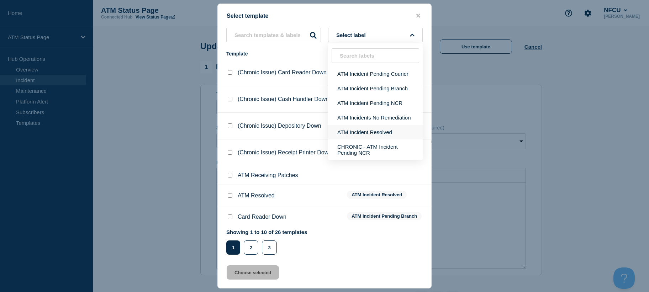
click at [369, 131] on button "ATM Incident Resolved" at bounding box center [375, 132] width 95 height 15
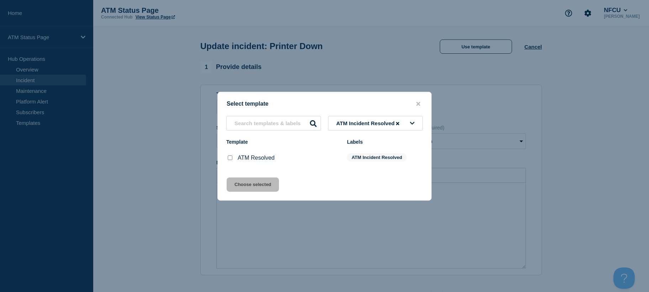
click at [228, 160] on input "ATM Resolved checkbox" at bounding box center [230, 157] width 5 height 5
checkbox input "true"
click at [239, 186] on button "Choose selected" at bounding box center [253, 185] width 52 height 14
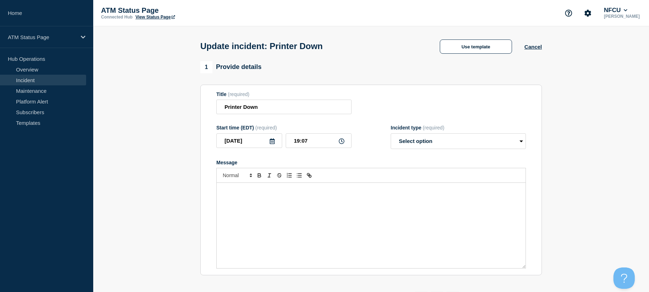
select select "resolved"
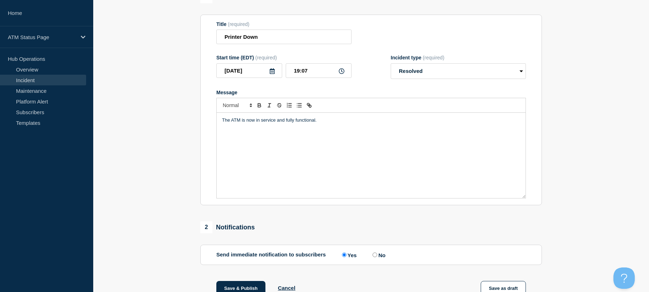
scroll to position [163, 0]
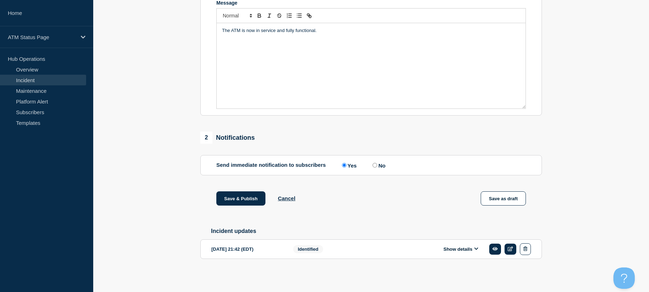
drag, startPoint x: 127, startPoint y: 150, endPoint x: 154, endPoint y: 253, distance: 106.6
click at [263, 196] on button "Save & Publish" at bounding box center [240, 198] width 49 height 14
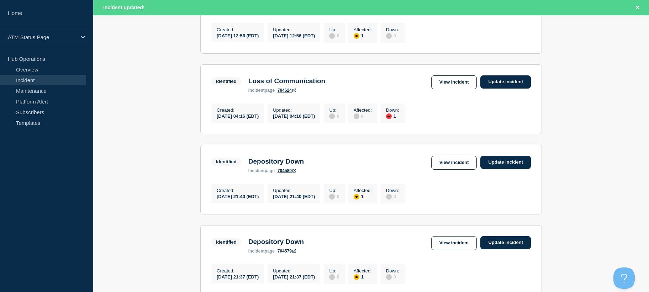
drag, startPoint x: 185, startPoint y: 196, endPoint x: 186, endPoint y: 207, distance: 10.8
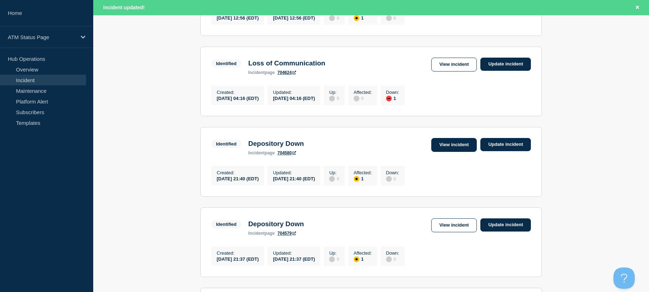
click at [450, 152] on link "View incident" at bounding box center [454, 145] width 46 height 14
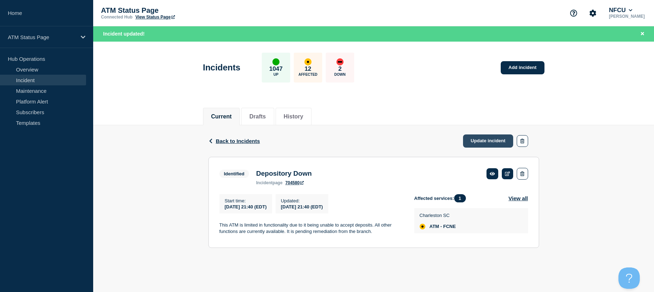
click at [483, 139] on link "Update incident" at bounding box center [488, 140] width 51 height 13
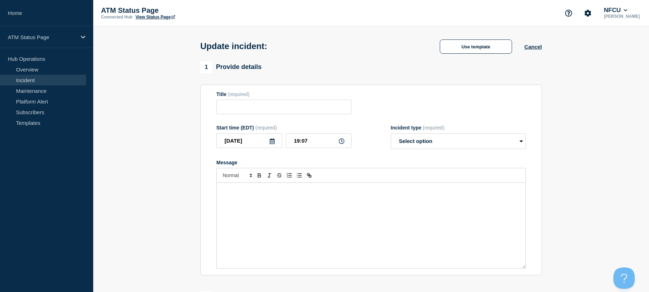
type input "Depository Down"
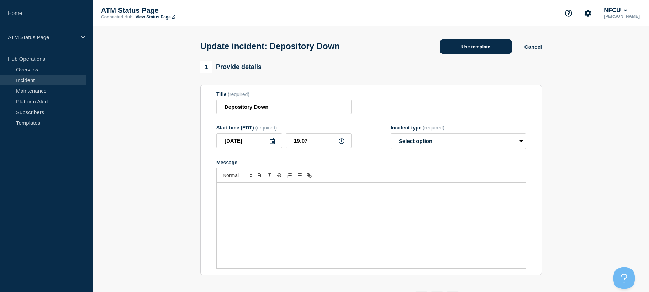
click at [458, 49] on button "Use template" at bounding box center [476, 46] width 72 height 14
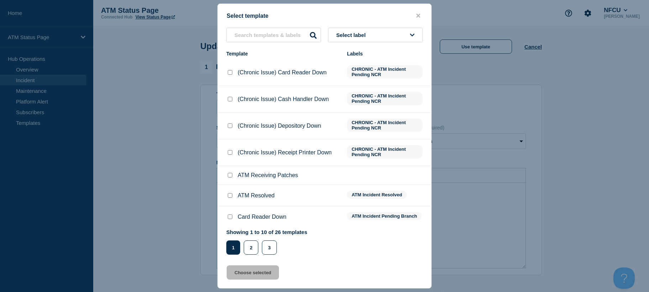
click at [375, 38] on button "Select label" at bounding box center [375, 35] width 95 height 15
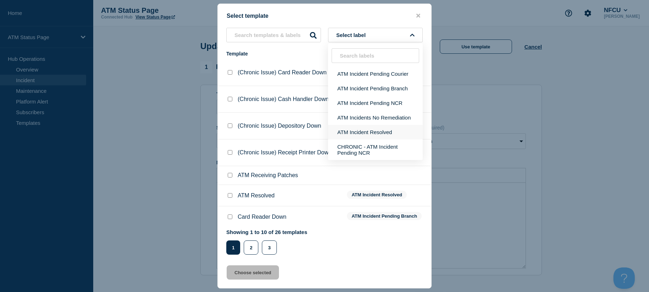
click at [370, 129] on button "ATM Incident Resolved" at bounding box center [375, 132] width 95 height 15
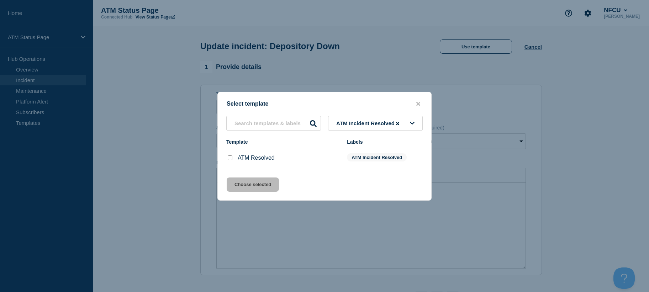
click at [231, 162] on div at bounding box center [229, 157] width 7 height 7
click at [228, 160] on input "ATM Resolved checkbox" at bounding box center [230, 157] width 5 height 5
checkbox input "true"
click at [237, 177] on div "Select template ATM Incident Resolved Template Labels ATM Resolved ATM Incident…" at bounding box center [324, 146] width 214 height 109
click at [237, 183] on button "Choose selected" at bounding box center [253, 185] width 52 height 14
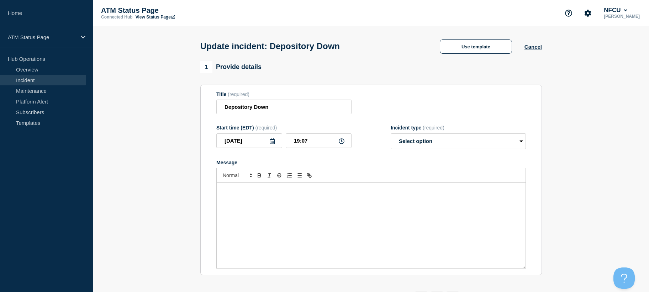
select select "resolved"
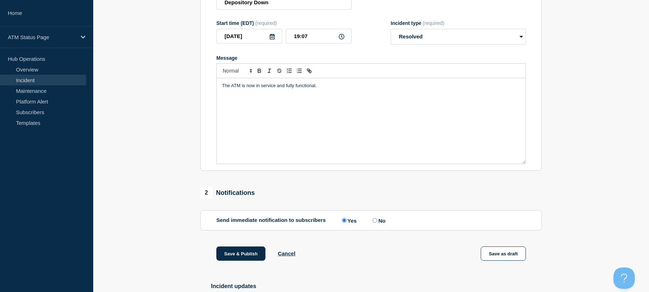
scroll to position [163, 0]
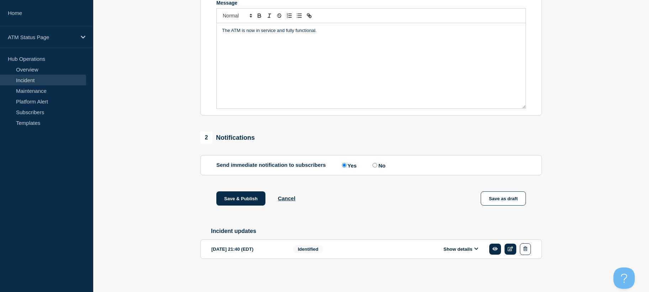
drag, startPoint x: 146, startPoint y: 154, endPoint x: 168, endPoint y: 245, distance: 93.2
click at [227, 200] on button "Save & Publish" at bounding box center [240, 198] width 49 height 14
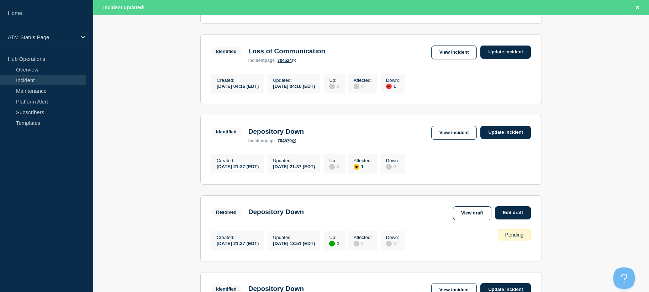
drag, startPoint x: 192, startPoint y: 165, endPoint x: 191, endPoint y: 202, distance: 36.7
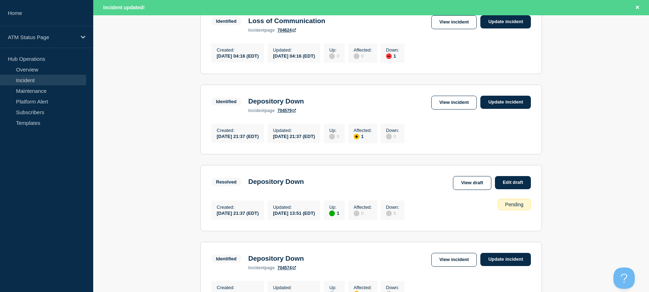
drag, startPoint x: 191, startPoint y: 202, endPoint x: 191, endPoint y: 193, distance: 9.3
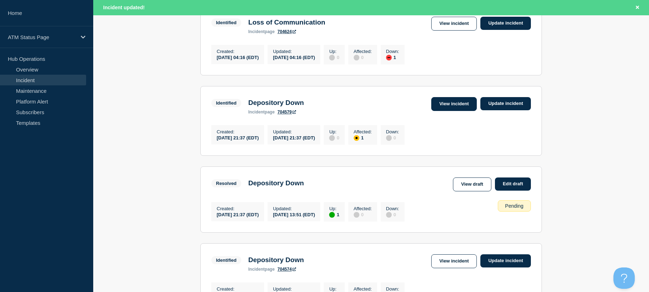
click at [446, 106] on link "View incident" at bounding box center [454, 104] width 46 height 14
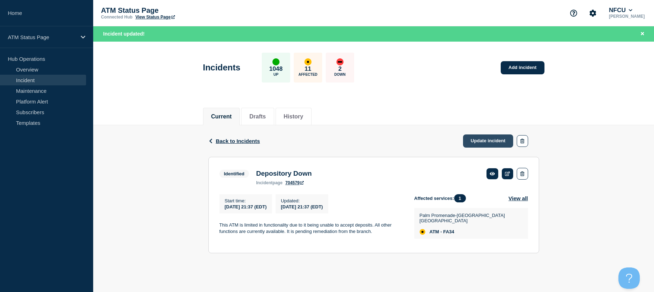
click at [476, 139] on link "Update incident" at bounding box center [488, 140] width 51 height 13
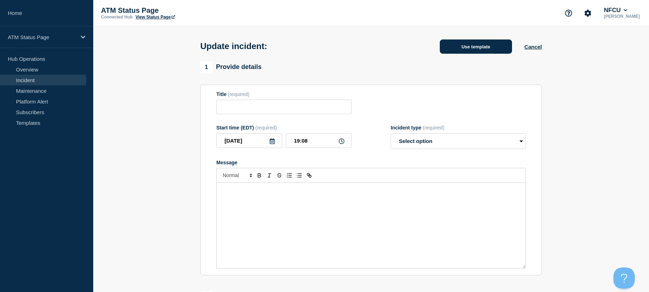
type input "Depository Down"
click at [455, 44] on button "Use template" at bounding box center [476, 46] width 72 height 14
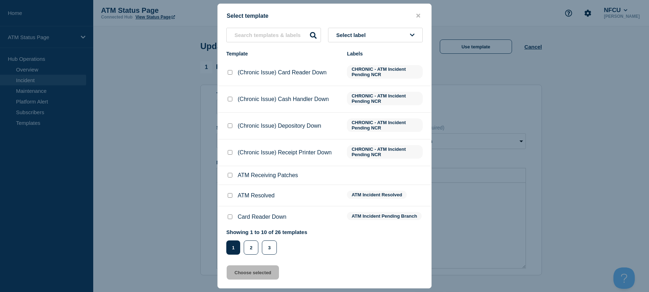
click at [372, 33] on button "Select label" at bounding box center [375, 35] width 95 height 15
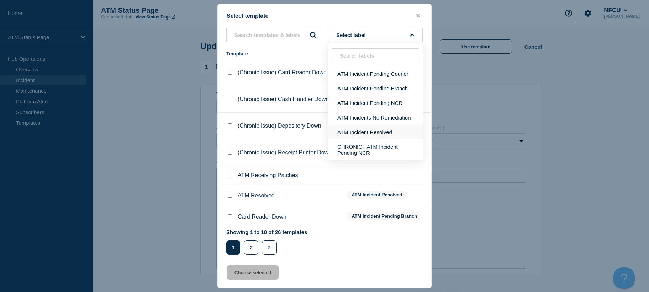
click at [353, 134] on button "ATM Incident Resolved" at bounding box center [375, 132] width 95 height 15
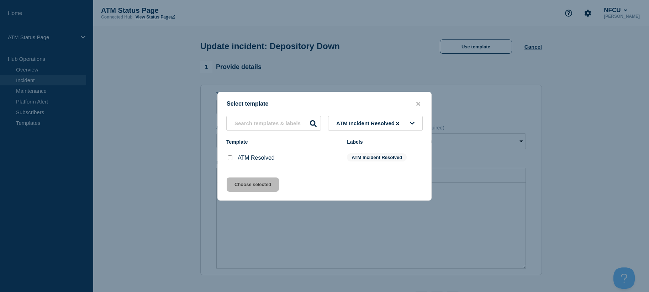
click at [230, 160] on input "ATM Resolved checkbox" at bounding box center [230, 157] width 5 height 5
checkbox input "true"
click at [234, 176] on div "Select template ATM Incident Resolved Template Labels ATM Resolved ATM Incident…" at bounding box center [324, 146] width 214 height 109
click at [232, 184] on button "Choose selected" at bounding box center [253, 185] width 52 height 14
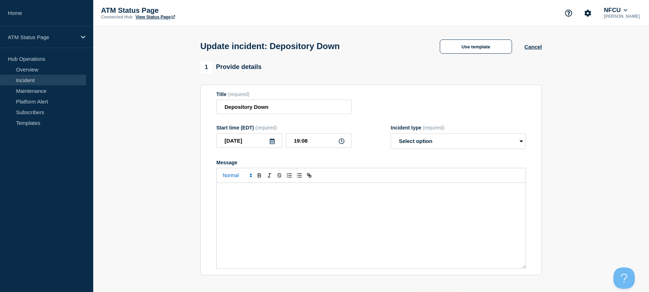
select select "resolved"
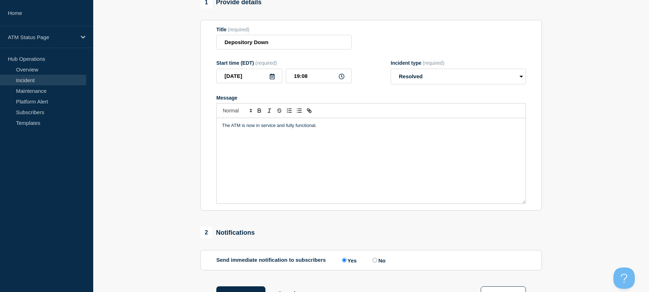
scroll to position [163, 0]
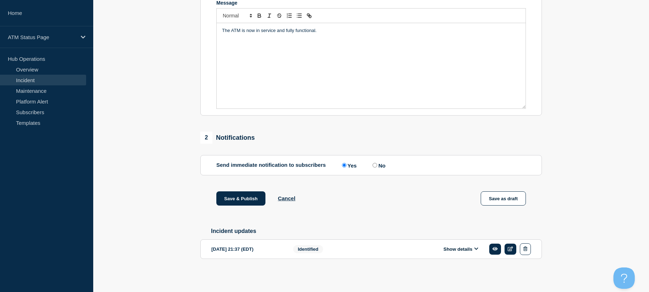
drag, startPoint x: 170, startPoint y: 195, endPoint x: 190, endPoint y: 236, distance: 45.7
click at [222, 199] on button "Save & Publish" at bounding box center [240, 198] width 49 height 14
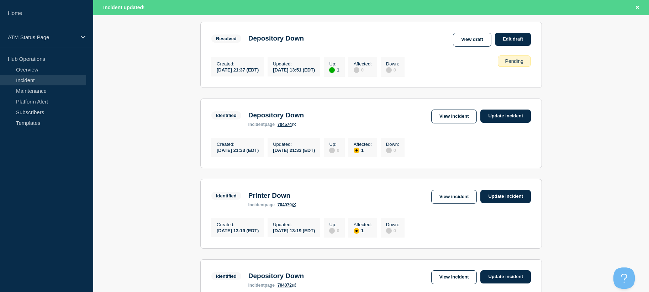
drag, startPoint x: 183, startPoint y: 151, endPoint x: 186, endPoint y: 170, distance: 20.2
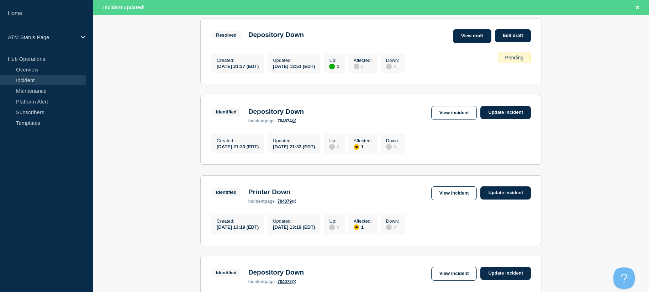
click at [463, 42] on link "View draft" at bounding box center [472, 36] width 38 height 14
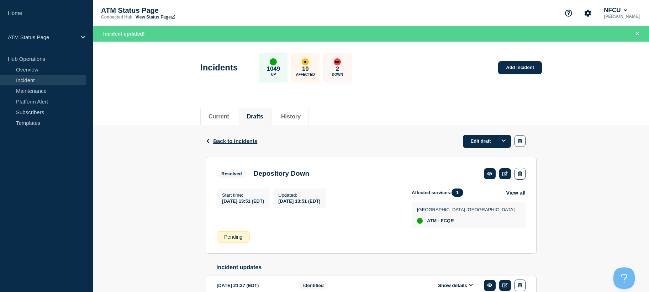
scroll to position [39, 0]
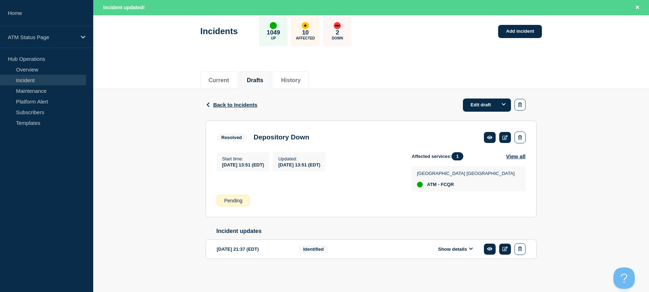
click at [467, 95] on div "Back Back to Incidents Edit draft" at bounding box center [371, 105] width 331 height 32
click at [507, 99] on button "Options" at bounding box center [504, 105] width 14 height 13
click at [547, 93] on div "Back Back to Incidents Edit draft Edit draft Append update Resolved Depository …" at bounding box center [371, 185] width 556 height 192
click at [504, 248] on icon at bounding box center [504, 249] width 5 height 5
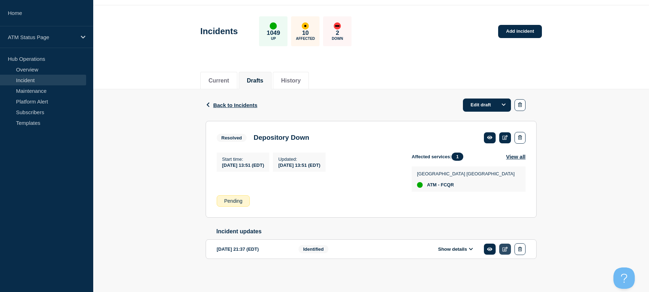
scroll to position [24, 0]
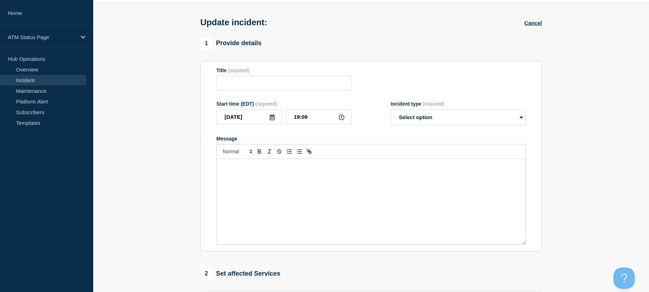
type input "Depository Down"
type input "2025-08-27"
type input "21:37"
select select "identified"
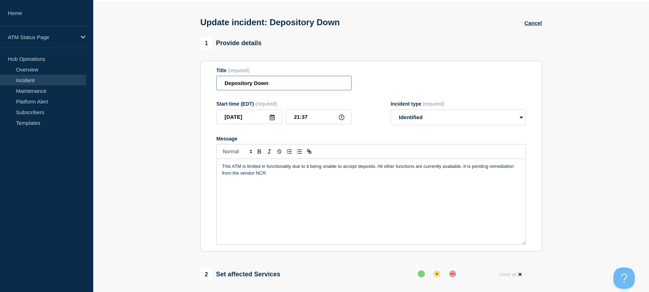
click at [295, 78] on input "Depository Down" at bounding box center [283, 83] width 135 height 15
click at [452, 76] on div "Title (required) Depository Down" at bounding box center [371, 79] width 310 height 23
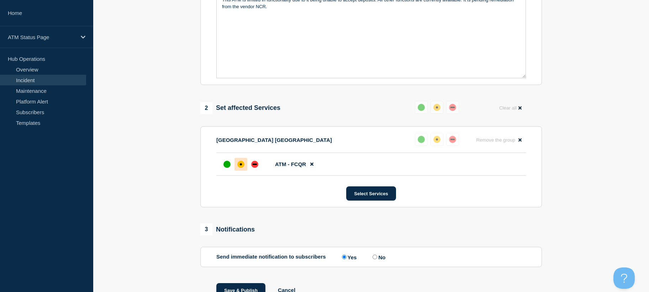
scroll to position [226, 0]
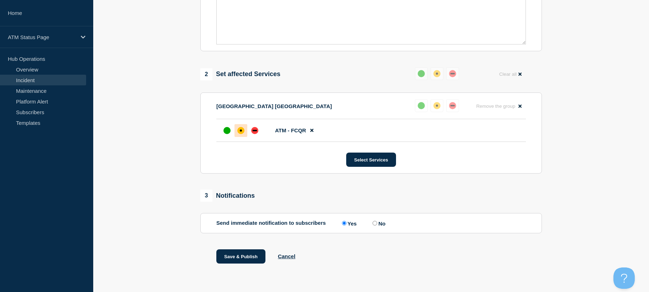
drag, startPoint x: 456, startPoint y: 79, endPoint x: 477, endPoint y: 131, distance: 55.1
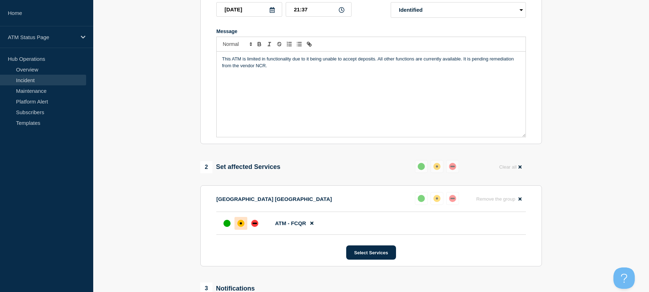
scroll to position [0, 0]
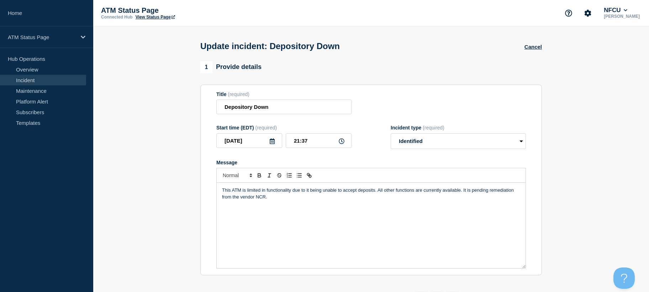
drag, startPoint x: 598, startPoint y: 191, endPoint x: 579, endPoint y: 76, distance: 116.1
click at [536, 44] on div "Cancel" at bounding box center [532, 46] width 17 height 7
click at [534, 49] on button "Cancel" at bounding box center [532, 47] width 17 height 6
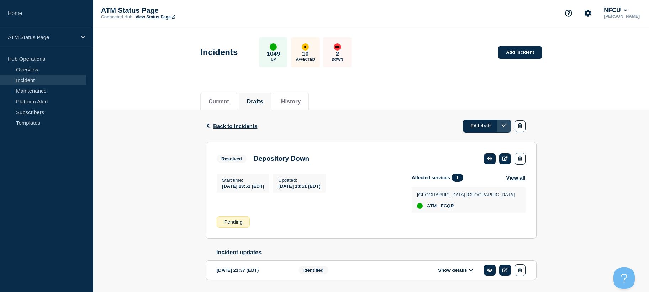
click at [503, 126] on icon "Options" at bounding box center [504, 126] width 4 height 2
click at [496, 167] on button "Append update" at bounding box center [493, 166] width 24 height 12
click at [493, 127] on link "Append update" at bounding box center [480, 126] width 62 height 13
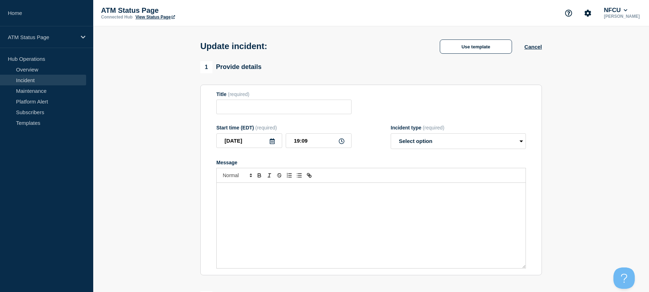
type input "Depository Down"
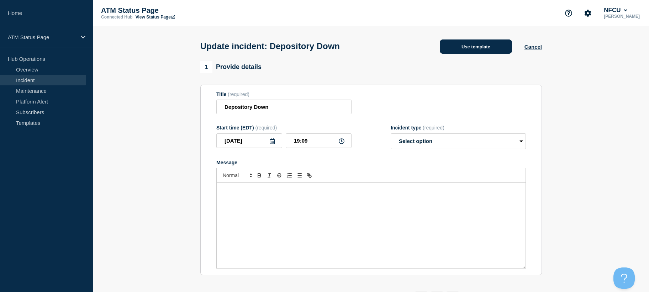
click at [473, 47] on button "Use template" at bounding box center [476, 46] width 72 height 14
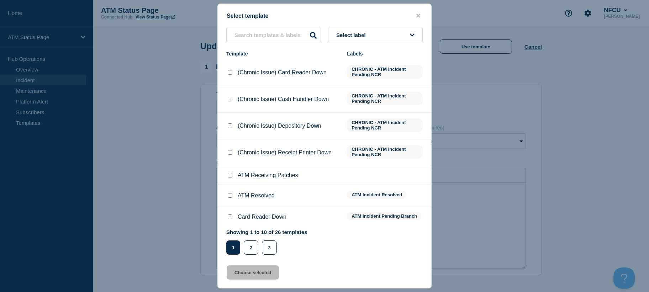
click at [408, 35] on button "Select label" at bounding box center [375, 35] width 95 height 15
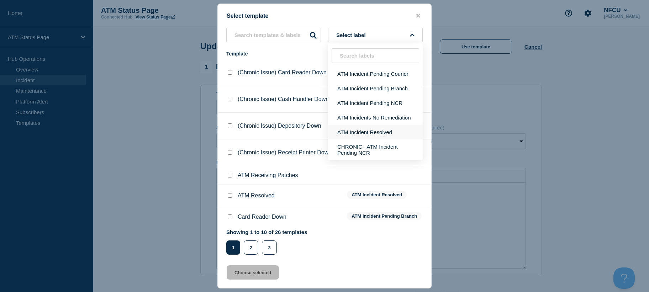
click at [394, 128] on button "ATM Incident Resolved" at bounding box center [375, 132] width 95 height 15
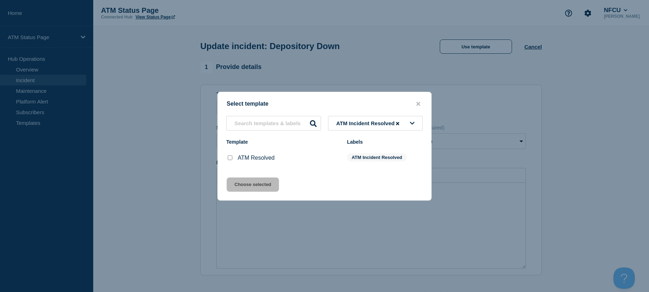
click at [231, 159] on input "ATM Resolved checkbox" at bounding box center [230, 157] width 5 height 5
checkbox input "true"
click at [241, 194] on div "Select template ATM Incident Resolved Template Labels ATM Resolved ATM Incident…" at bounding box center [324, 146] width 214 height 109
click at [239, 185] on button "Choose selected" at bounding box center [253, 185] width 52 height 14
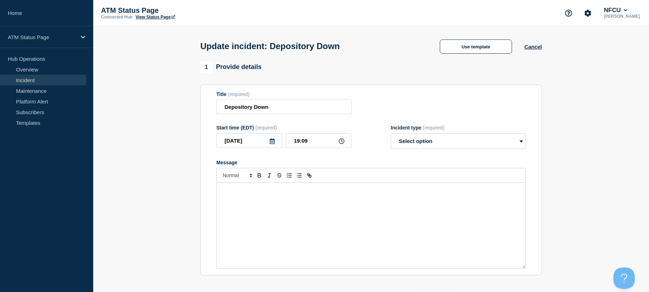
select select "resolved"
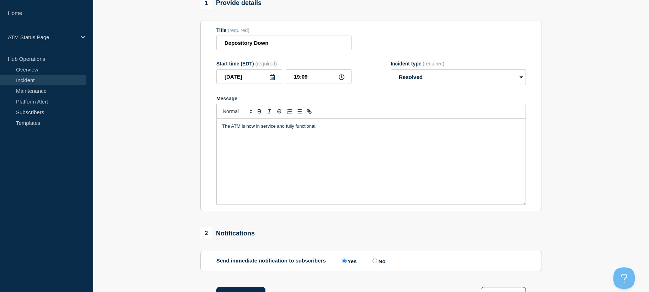
scroll to position [186, 0]
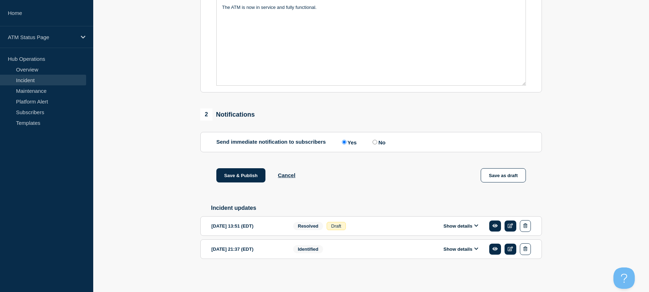
drag, startPoint x: 201, startPoint y: 152, endPoint x: 202, endPoint y: 220, distance: 68.0
click at [236, 177] on button "Save & Publish" at bounding box center [240, 175] width 49 height 14
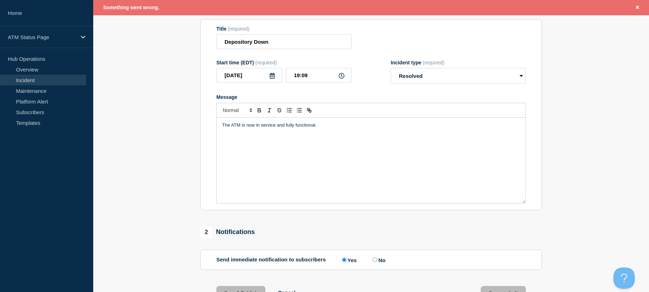
scroll to position [0, 0]
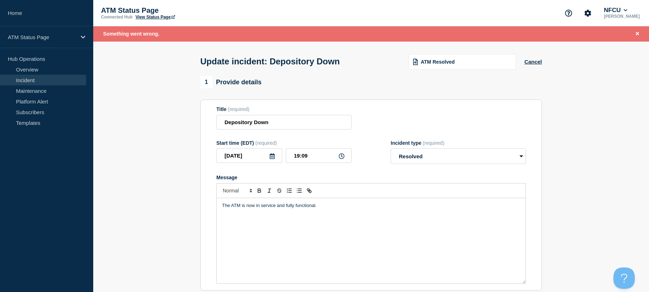
drag, startPoint x: 595, startPoint y: 158, endPoint x: 592, endPoint y: 76, distance: 82.3
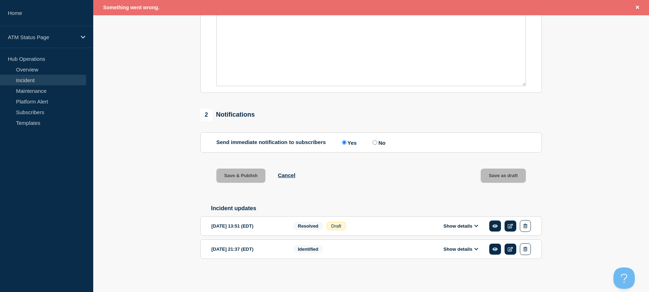
scroll to position [201, 0]
drag, startPoint x: 579, startPoint y: 146, endPoint x: 579, endPoint y: 189, distance: 43.1
click at [475, 225] on icon at bounding box center [476, 226] width 4 height 5
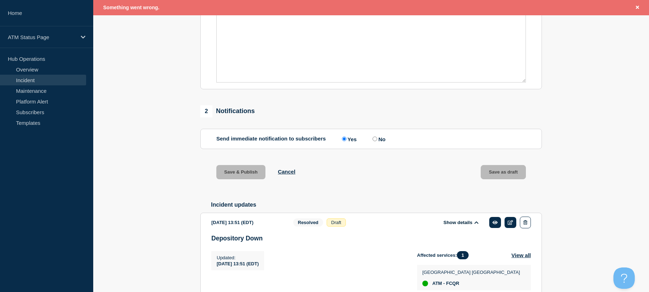
scroll to position [0, 0]
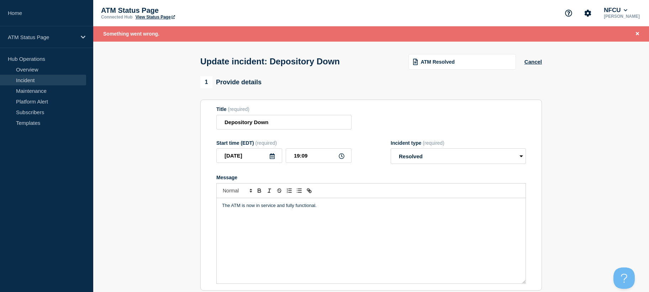
drag, startPoint x: 574, startPoint y: 170, endPoint x: 570, endPoint y: 45, distance: 124.6
click at [533, 62] on button "Cancel" at bounding box center [532, 62] width 17 height 6
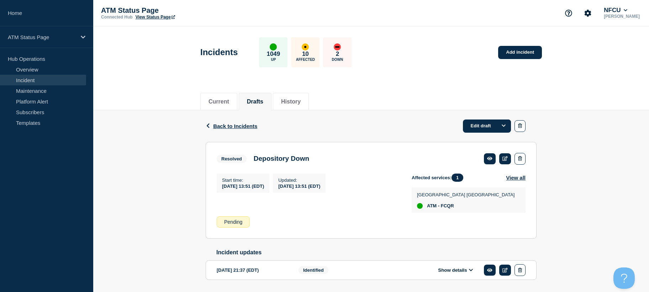
click at [526, 125] on div "Edit draft" at bounding box center [500, 126] width 74 height 13
click at [523, 127] on button "button" at bounding box center [519, 126] width 11 height 12
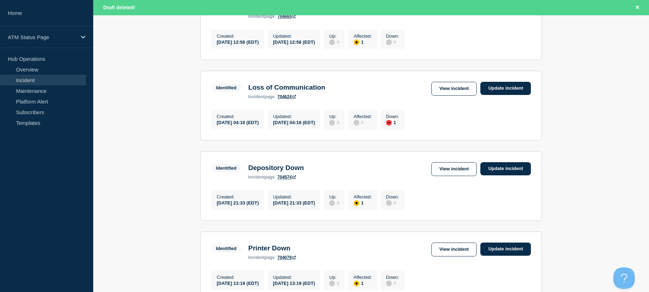
drag, startPoint x: 594, startPoint y: 160, endPoint x: 596, endPoint y: 194, distance: 33.9
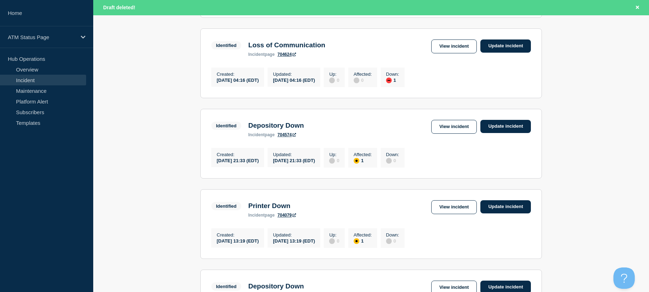
click at [421, 128] on div "Identified Depository Down incident page 704574 View incident Update incident" at bounding box center [371, 128] width 320 height 17
click at [426, 129] on div "Identified Depository Down incident page 704574 View incident Update incident" at bounding box center [371, 128] width 320 height 17
click at [434, 130] on link "View incident" at bounding box center [454, 127] width 46 height 14
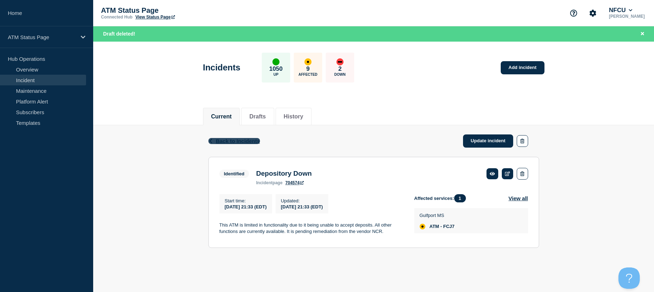
click at [227, 138] on span "Back to Incidents" at bounding box center [238, 141] width 44 height 6
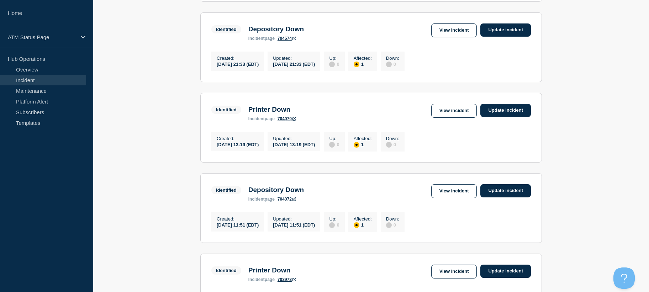
drag, startPoint x: 558, startPoint y: 139, endPoint x: 561, endPoint y: 160, distance: 20.9
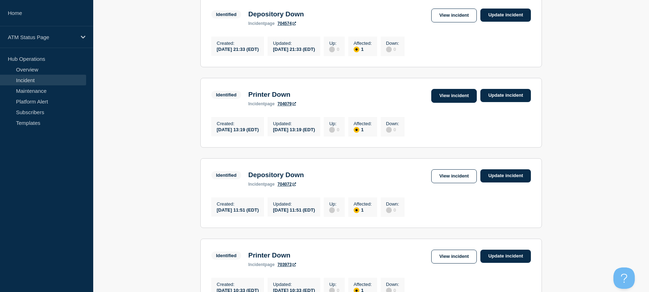
click at [454, 99] on link "View incident" at bounding box center [454, 96] width 46 height 14
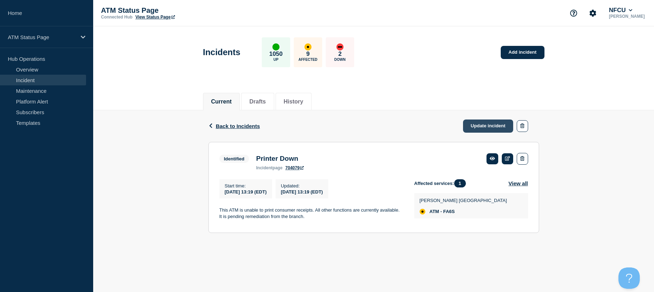
click at [498, 121] on link "Update incident" at bounding box center [488, 126] width 51 height 13
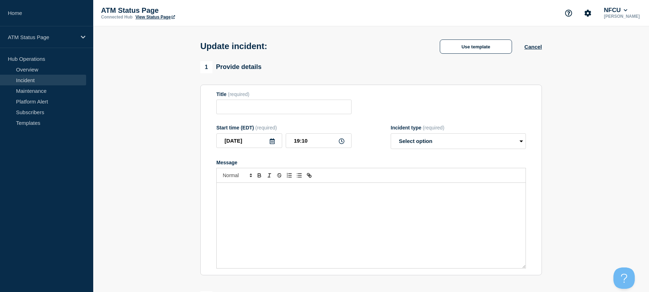
type input "Printer Down"
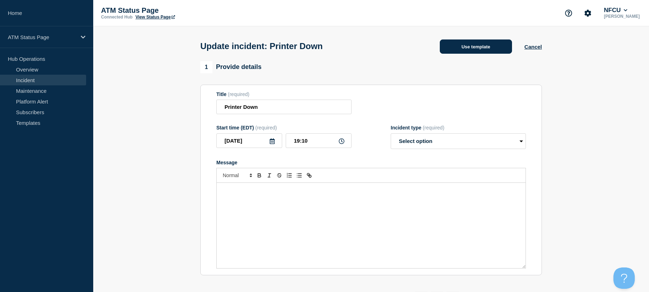
click at [490, 49] on button "Use template" at bounding box center [476, 46] width 72 height 14
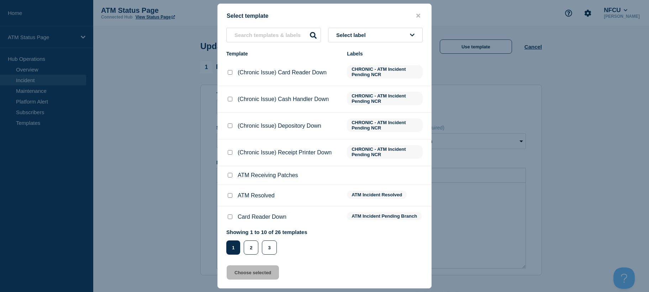
click at [411, 37] on icon at bounding box center [412, 34] width 5 height 5
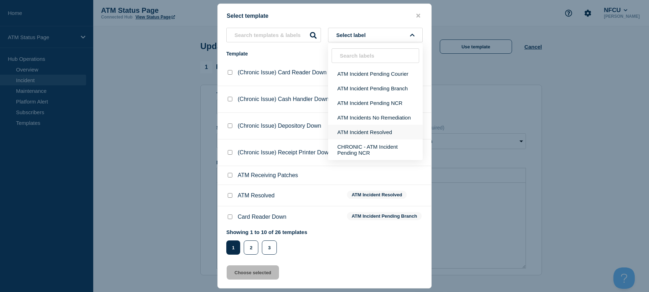
click at [376, 133] on button "ATM Incident Resolved" at bounding box center [375, 132] width 95 height 15
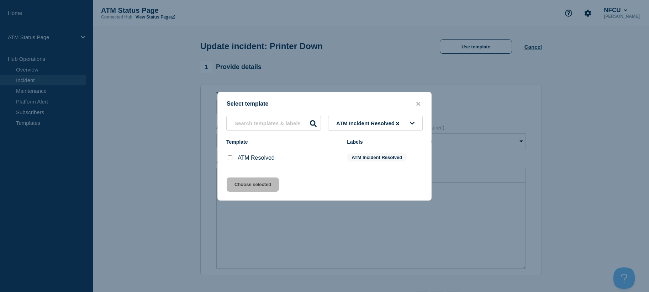
click at [229, 158] on input "ATM Resolved checkbox" at bounding box center [230, 157] width 5 height 5
checkbox input "true"
click at [236, 178] on div "Select template ATM Incident Resolved Template Labels ATM Resolved ATM Incident…" at bounding box center [324, 146] width 214 height 109
click at [233, 184] on button "Choose selected" at bounding box center [253, 185] width 52 height 14
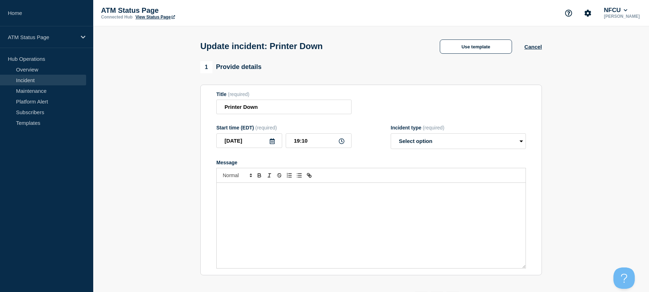
select select "resolved"
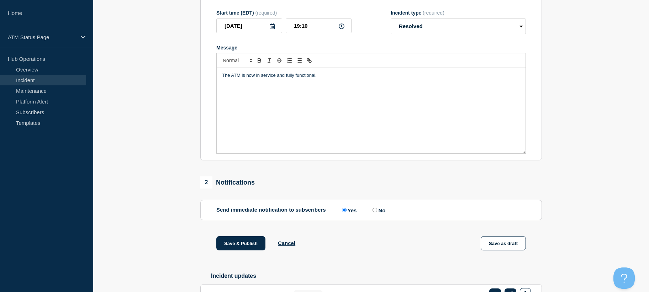
scroll to position [163, 0]
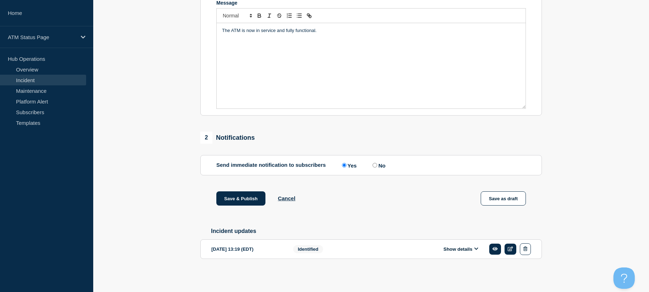
drag, startPoint x: 174, startPoint y: 150, endPoint x: 175, endPoint y: 222, distance: 72.3
click at [231, 199] on button "Save & Publish" at bounding box center [240, 198] width 49 height 14
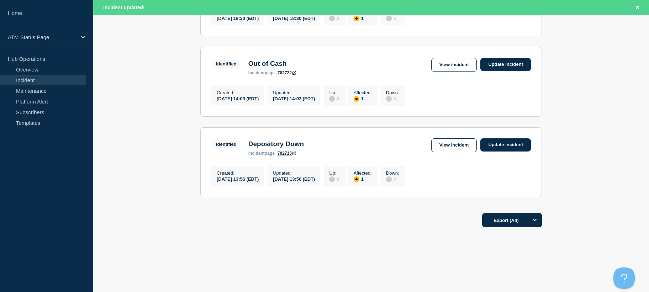
drag, startPoint x: 179, startPoint y: 177, endPoint x: 181, endPoint y: 239, distance: 62.6
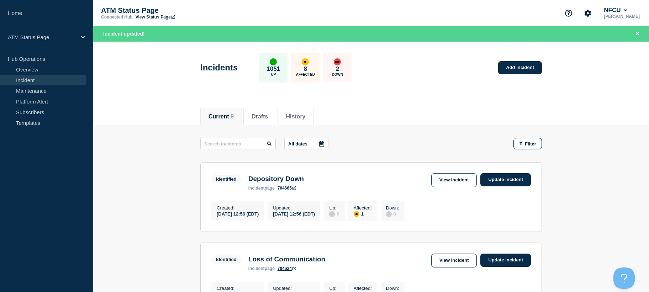
drag, startPoint x: 177, startPoint y: 241, endPoint x: 171, endPoint y: 108, distance: 132.8
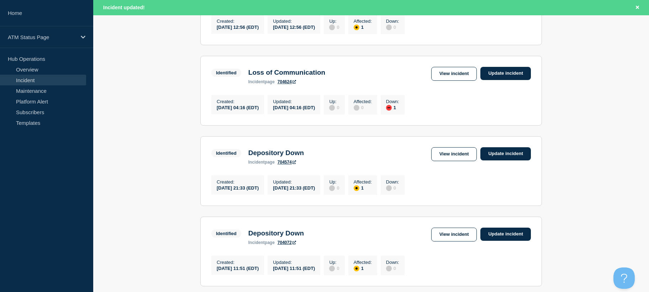
drag, startPoint x: 172, startPoint y: 143, endPoint x: 177, endPoint y: 158, distance: 15.6
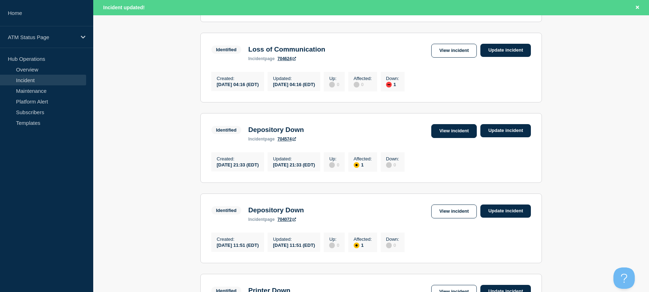
click at [448, 138] on link "View incident" at bounding box center [454, 131] width 46 height 14
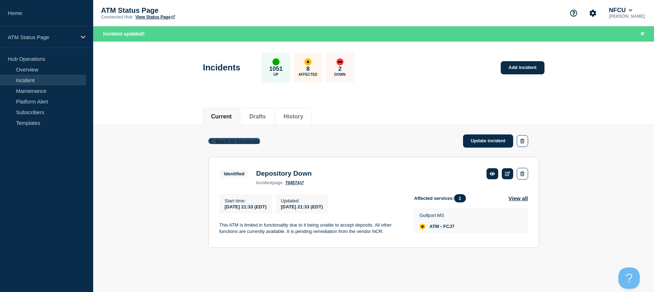
click at [250, 139] on span "Back to Incidents" at bounding box center [238, 141] width 44 height 6
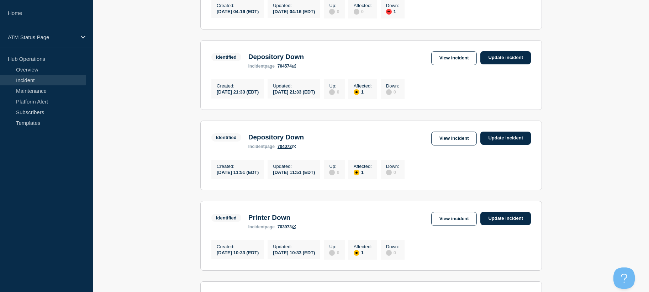
scroll to position [317, 0]
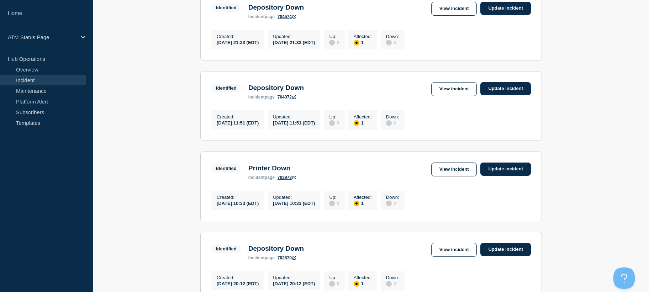
drag, startPoint x: 172, startPoint y: 184, endPoint x: 170, endPoint y: 204, distance: 19.7
click at [440, 92] on link "View incident" at bounding box center [454, 89] width 46 height 14
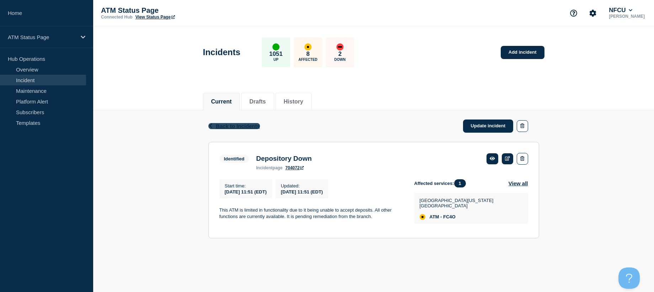
click at [219, 123] on span "Back to Incidents" at bounding box center [238, 126] width 44 height 6
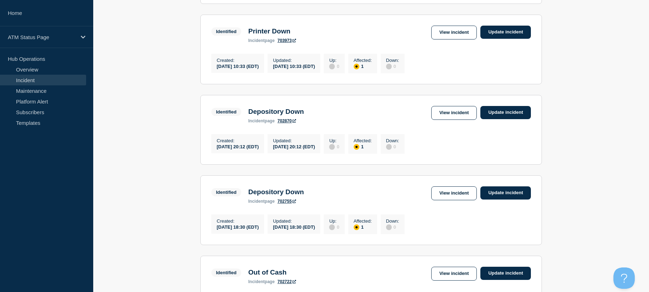
drag, startPoint x: 173, startPoint y: 138, endPoint x: 175, endPoint y: 157, distance: 19.3
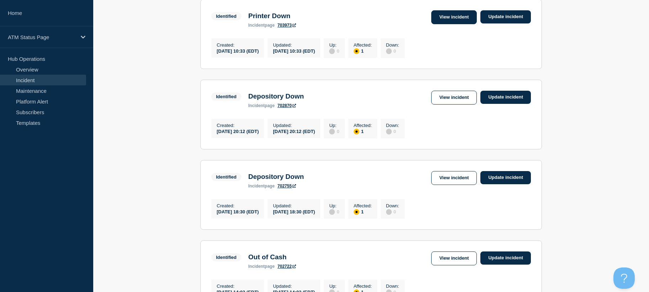
click at [453, 24] on link "View incident" at bounding box center [454, 17] width 46 height 14
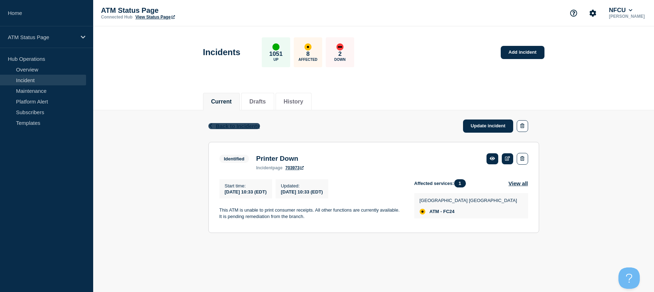
click at [252, 123] on span "Back to Incidents" at bounding box center [238, 126] width 44 height 6
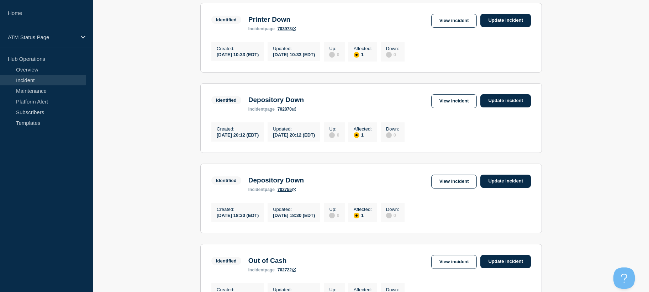
scroll to position [509, 0]
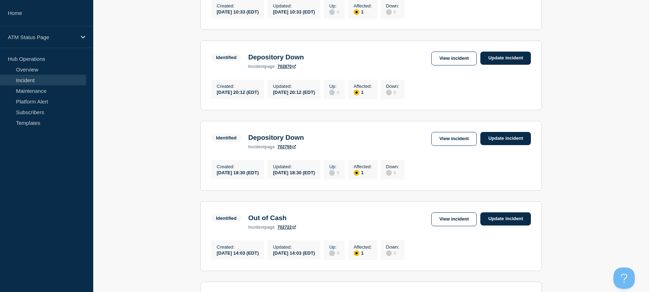
drag, startPoint x: 176, startPoint y: 143, endPoint x: 176, endPoint y: 166, distance: 22.4
click at [452, 63] on section "Identified Depository Down incident page 702870 View incident Update incident C…" at bounding box center [371, 76] width 342 height 70
click at [452, 65] on link "View incident" at bounding box center [454, 59] width 46 height 14
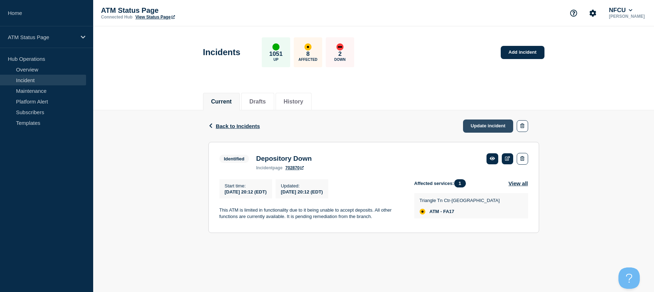
click at [470, 123] on link "Update incident" at bounding box center [488, 126] width 51 height 13
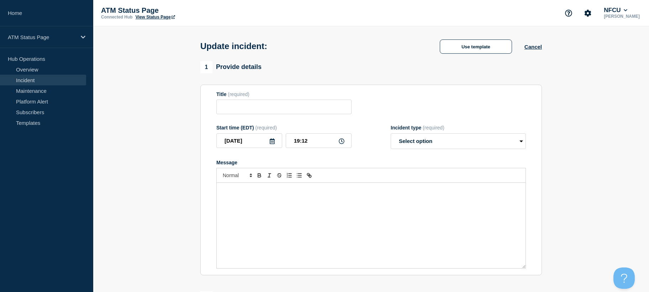
type input "Depository Down"
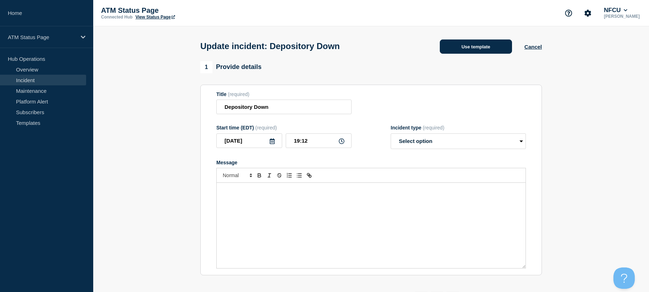
click at [485, 46] on button "Use template" at bounding box center [476, 46] width 72 height 14
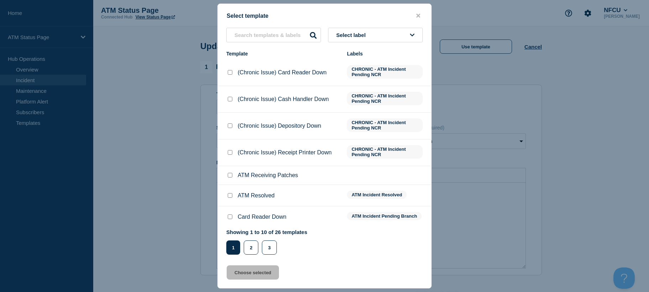
click at [401, 38] on button "Select label" at bounding box center [375, 35] width 95 height 15
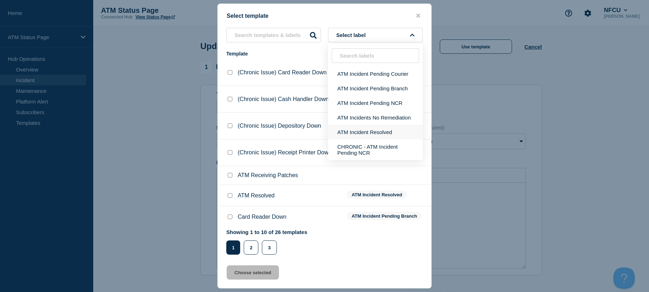
click at [388, 126] on button "ATM Incident Resolved" at bounding box center [375, 132] width 95 height 15
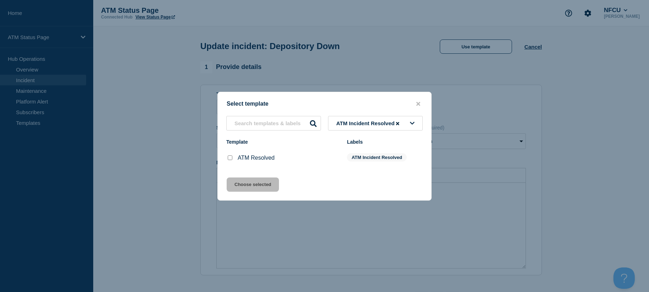
click at [228, 159] on input "ATM Resolved checkbox" at bounding box center [230, 157] width 5 height 5
checkbox input "true"
click at [242, 185] on button "Choose selected" at bounding box center [253, 185] width 52 height 14
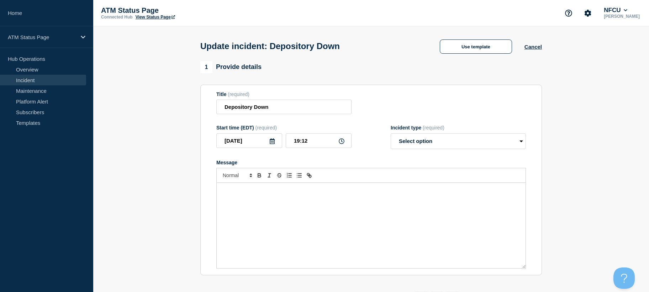
select select "resolved"
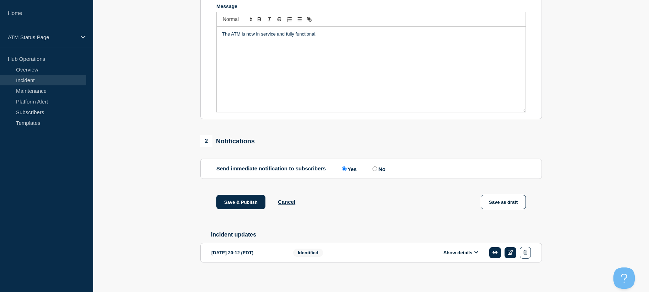
drag, startPoint x: 193, startPoint y: 162, endPoint x: 194, endPoint y: 207, distance: 44.8
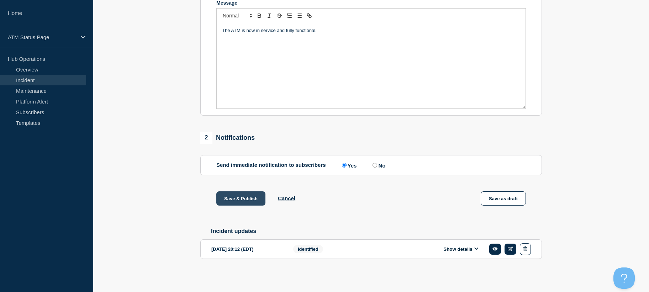
click at [235, 194] on button "Save & Publish" at bounding box center [240, 198] width 49 height 14
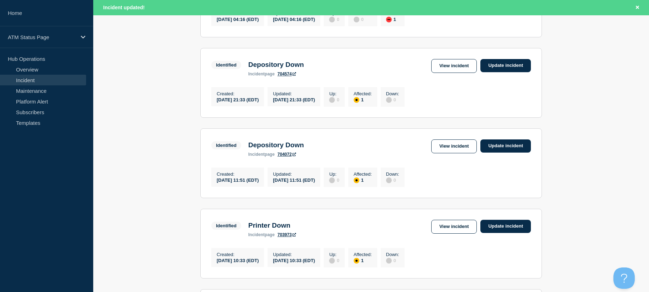
drag, startPoint x: 580, startPoint y: 162, endPoint x: 580, endPoint y: 183, distance: 21.0
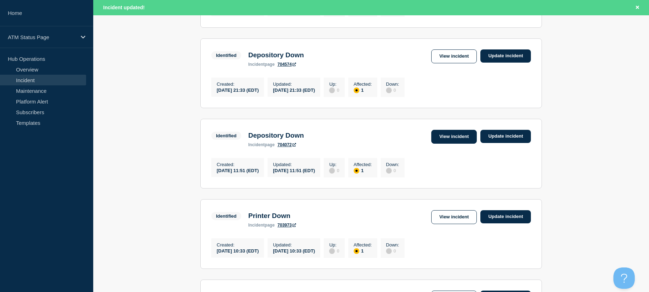
click at [436, 139] on link "View incident" at bounding box center [454, 137] width 46 height 14
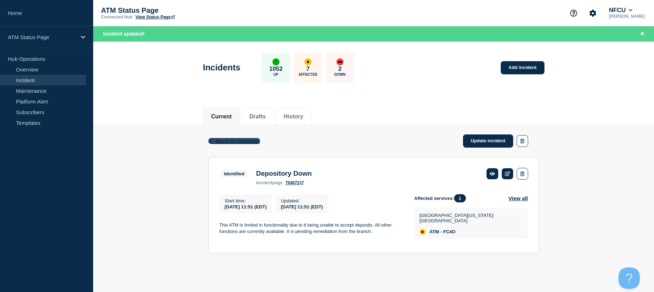
click at [254, 143] on span "Back to Incidents" at bounding box center [238, 141] width 44 height 6
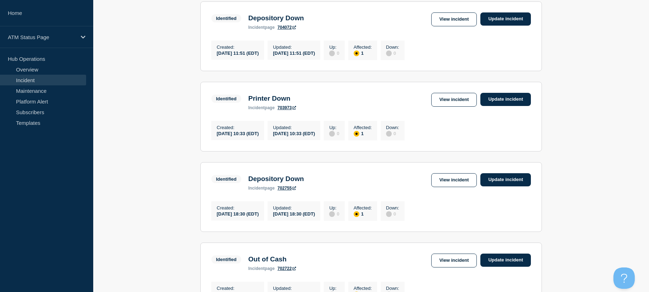
scroll to position [426, 0]
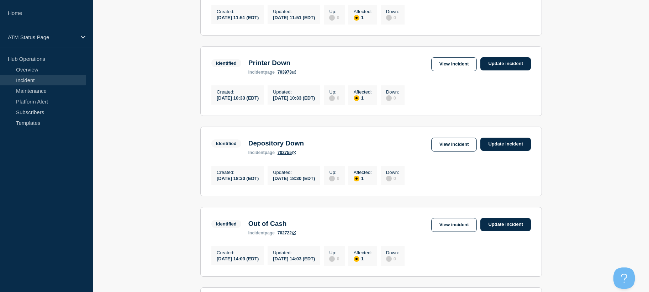
drag, startPoint x: 139, startPoint y: 175, endPoint x: 153, endPoint y: 197, distance: 26.7
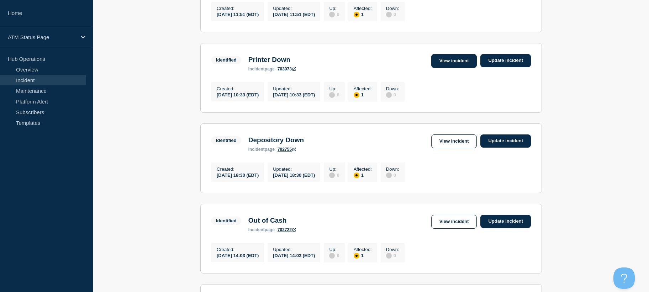
click at [452, 68] on link "View incident" at bounding box center [454, 61] width 46 height 14
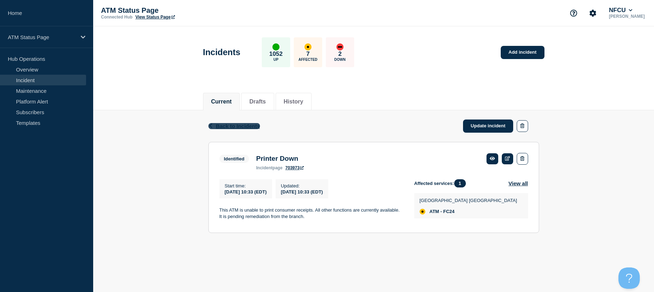
click at [258, 124] on span "Back to Incidents" at bounding box center [238, 126] width 44 height 6
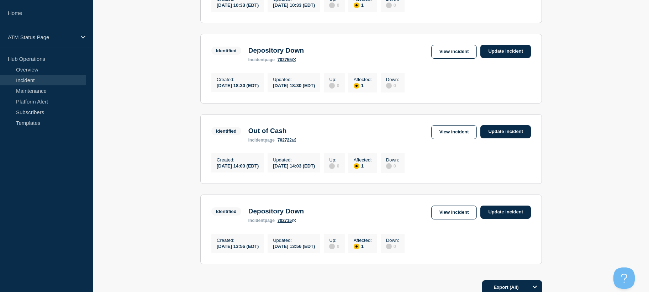
drag, startPoint x: 192, startPoint y: 126, endPoint x: 193, endPoint y: 146, distance: 19.9
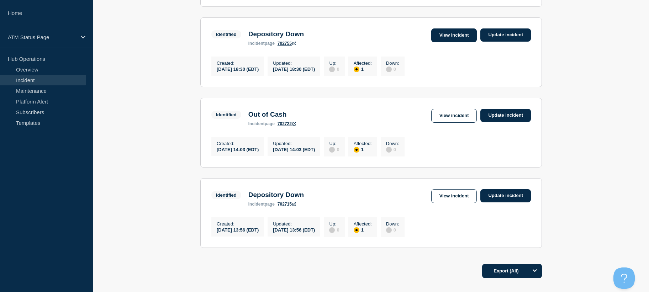
click at [432, 42] on link "View incident" at bounding box center [454, 35] width 46 height 14
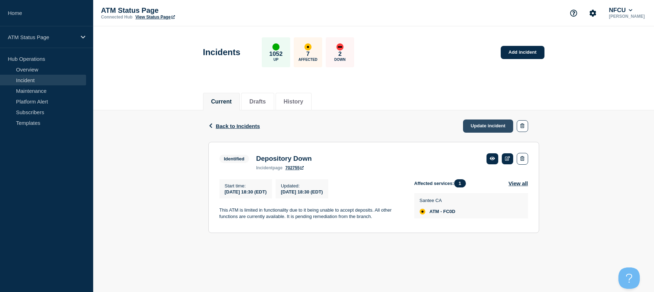
click at [480, 128] on link "Update incident" at bounding box center [488, 126] width 51 height 13
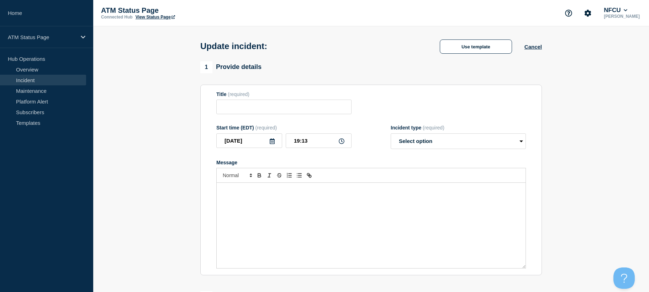
type input "Depository Down"
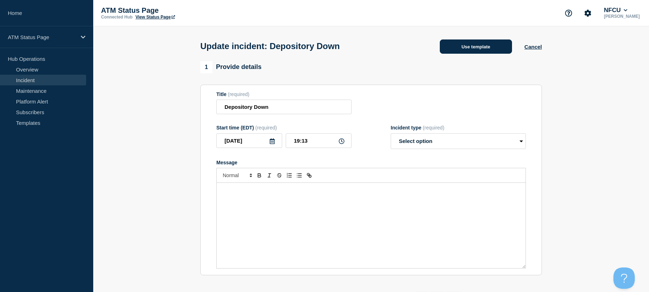
click at [468, 49] on button "Use template" at bounding box center [476, 46] width 72 height 14
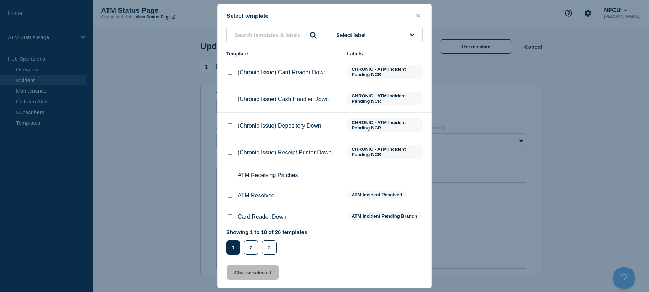
click at [392, 38] on button "Select label" at bounding box center [375, 35] width 95 height 15
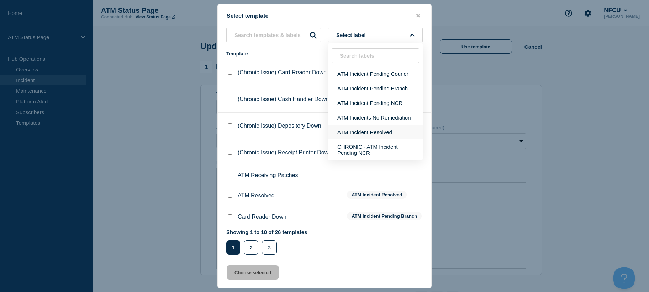
click at [371, 137] on button "ATM Incident Resolved" at bounding box center [375, 132] width 95 height 15
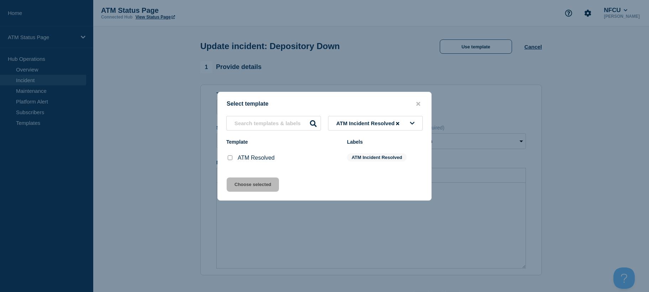
click at [229, 157] on input "ATM Resolved checkbox" at bounding box center [230, 157] width 5 height 5
checkbox input "true"
click at [238, 179] on button "Choose selected" at bounding box center [253, 185] width 52 height 14
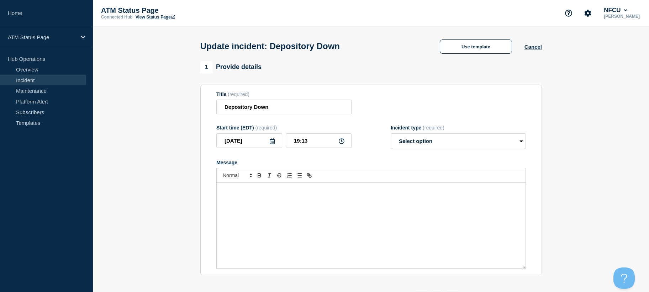
select select "resolved"
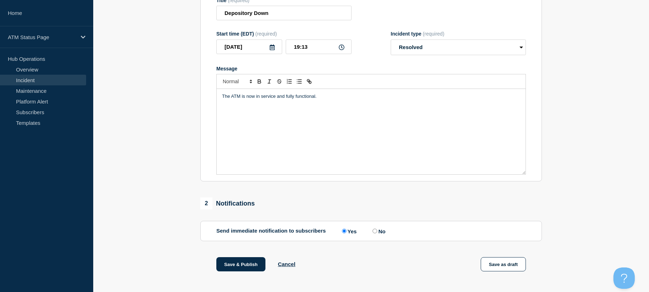
scroll to position [163, 0]
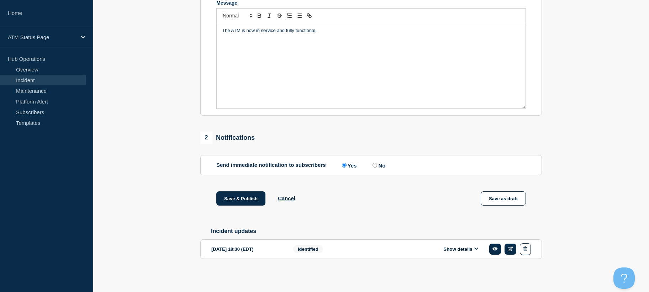
drag, startPoint x: 185, startPoint y: 163, endPoint x: 192, endPoint y: 242, distance: 78.9
click at [234, 196] on button "Save & Publish" at bounding box center [240, 198] width 49 height 14
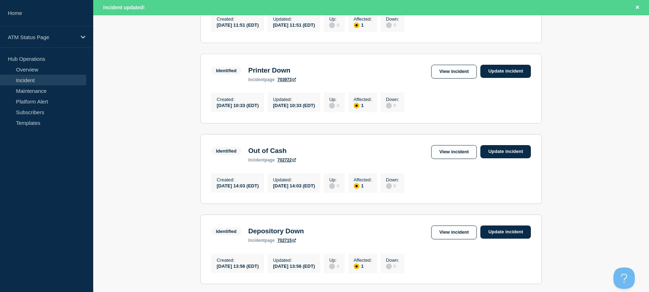
scroll to position [535, 0]
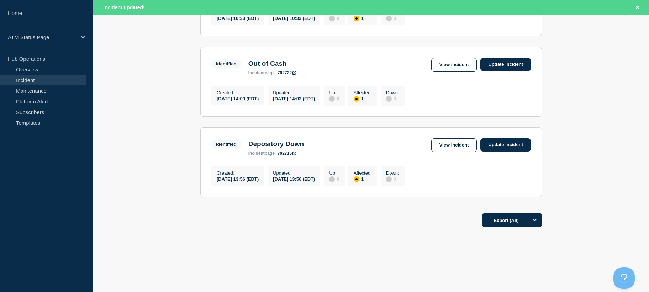
drag, startPoint x: 590, startPoint y: 160, endPoint x: 592, endPoint y: 249, distance: 89.0
click at [443, 142] on link "View incident" at bounding box center [454, 145] width 46 height 14
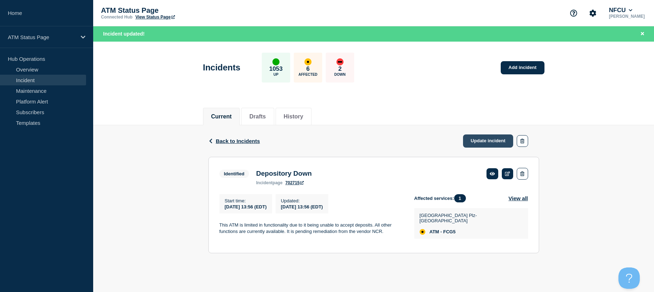
click at [488, 137] on link "Update incident" at bounding box center [488, 140] width 51 height 13
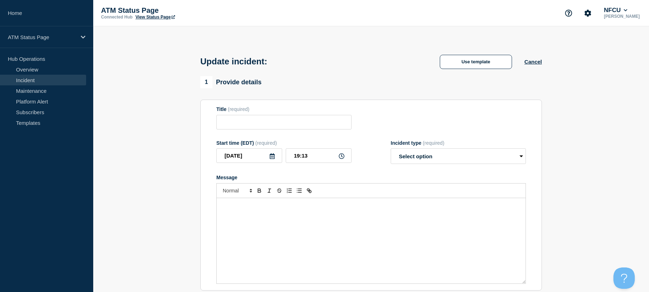
type input "Depository Down"
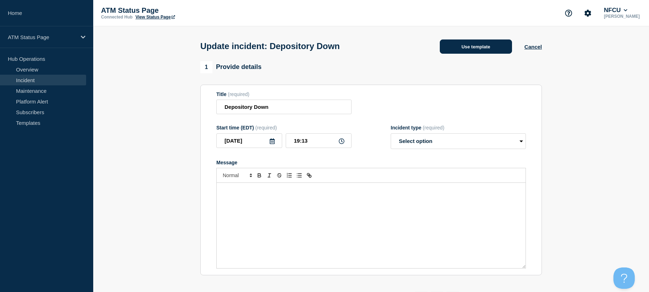
click at [469, 45] on button "Use template" at bounding box center [476, 46] width 72 height 14
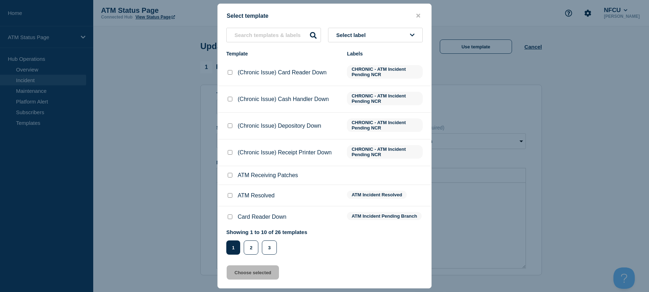
click at [412, 38] on button "Select label" at bounding box center [375, 35] width 95 height 15
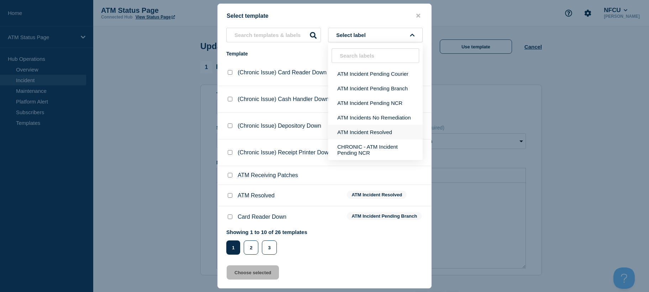
click at [361, 130] on button "ATM Incident Resolved" at bounding box center [375, 132] width 95 height 15
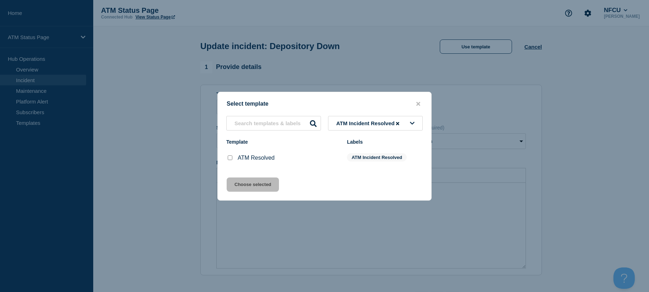
click at [231, 159] on input "ATM Resolved checkbox" at bounding box center [230, 157] width 5 height 5
checkbox input "true"
click at [237, 179] on button "Choose selected" at bounding box center [253, 185] width 52 height 14
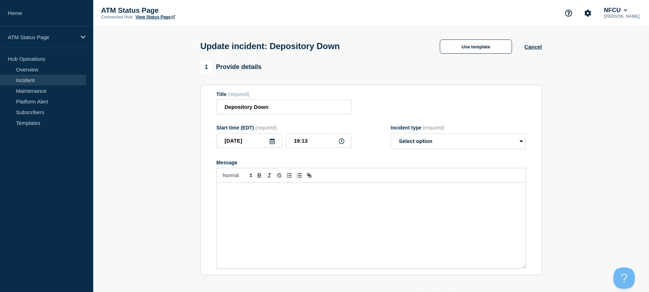
select select "resolved"
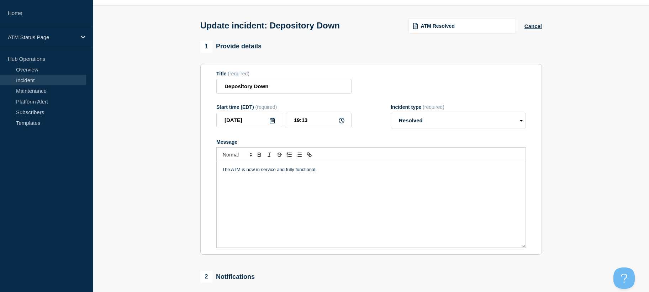
scroll to position [163, 0]
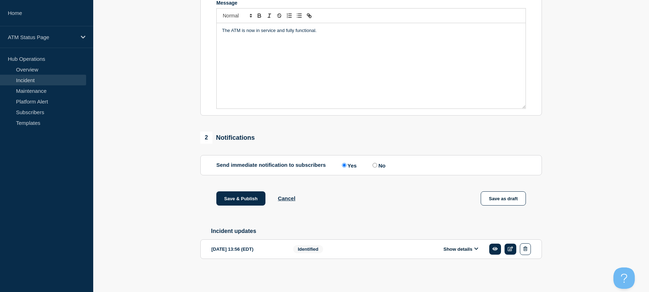
drag, startPoint x: 195, startPoint y: 170, endPoint x: 199, endPoint y: 241, distance: 71.6
click at [249, 189] on div "1 Provide details Title (required) Depository Down Start time (EDT) (required) …" at bounding box center [371, 91] width 350 height 380
click at [249, 191] on button "Save & Publish" at bounding box center [240, 198] width 49 height 14
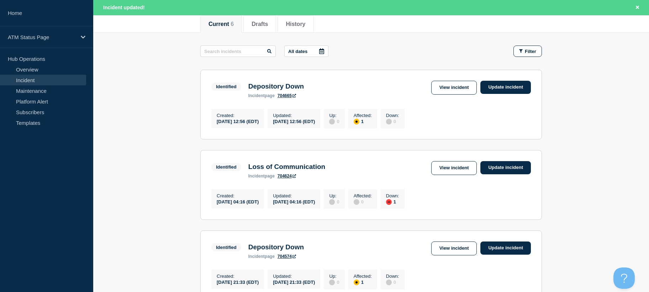
scroll to position [452, 0]
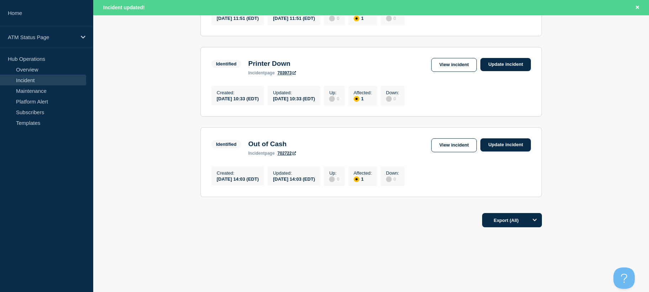
drag, startPoint x: 598, startPoint y: 150, endPoint x: 574, endPoint y: 279, distance: 131.7
click at [437, 142] on link "View incident" at bounding box center [454, 145] width 46 height 14
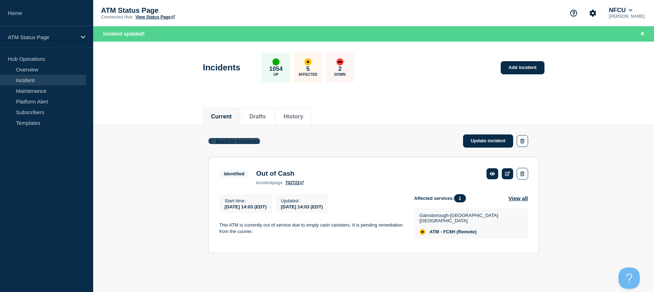
click at [243, 139] on span "Back to Incidents" at bounding box center [238, 141] width 44 height 6
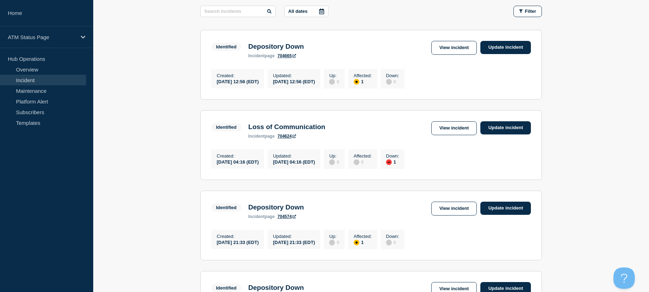
scroll to position [437, 0]
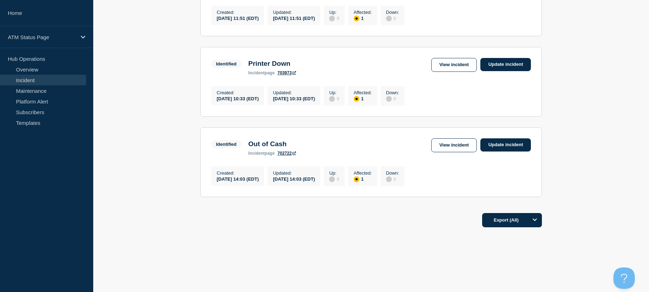
drag, startPoint x: 532, startPoint y: 146, endPoint x: 556, endPoint y: 231, distance: 88.4
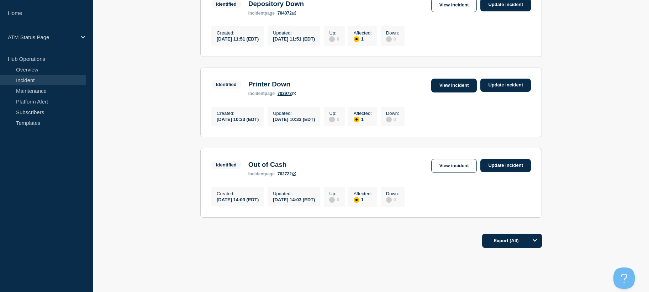
click at [434, 93] on link "View incident" at bounding box center [454, 86] width 46 height 14
